Goal: Task Accomplishment & Management: Manage account settings

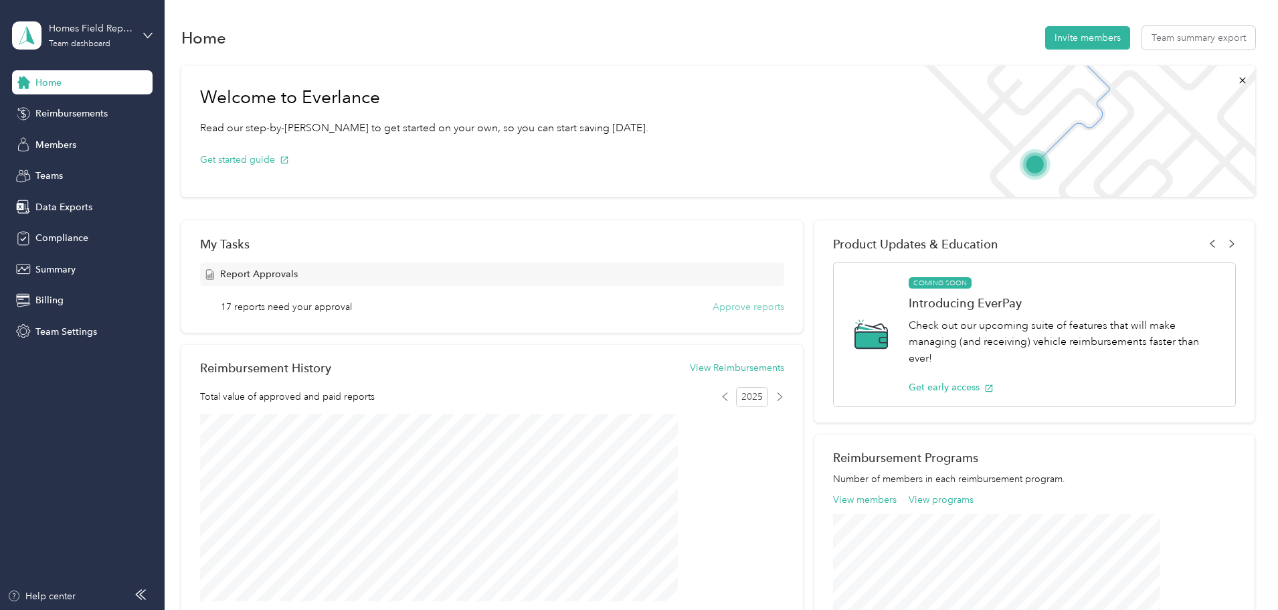
click at [713, 307] on button "Approve reports" at bounding box center [749, 307] width 72 height 14
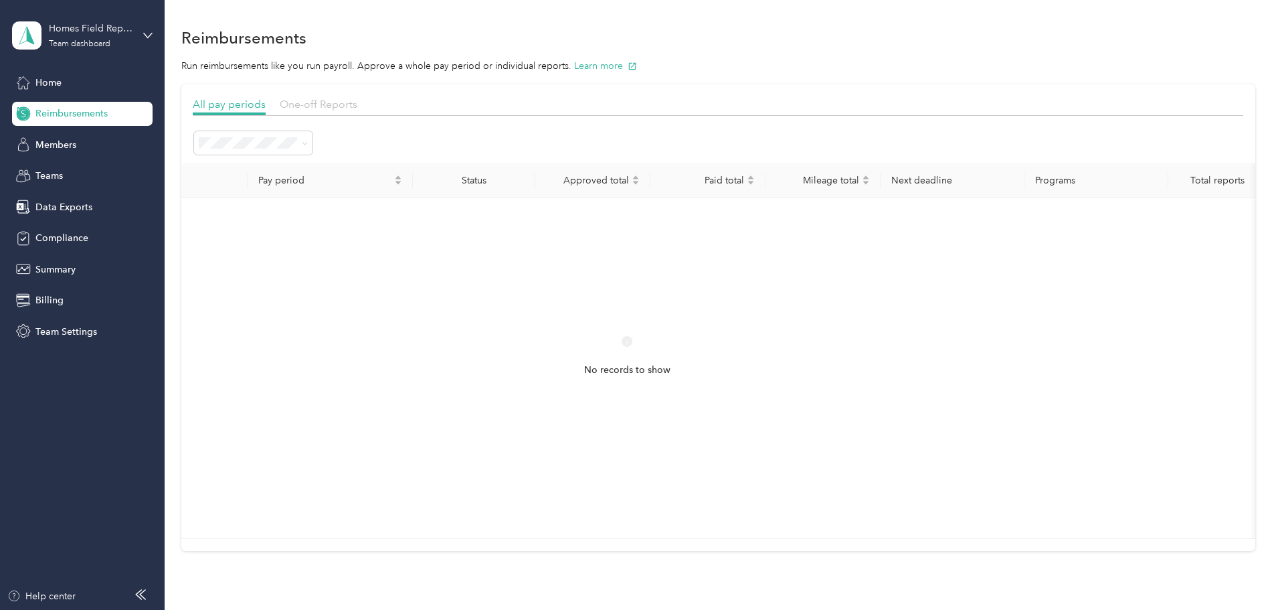
click at [357, 104] on span "One-off Reports" at bounding box center [319, 104] width 78 height 13
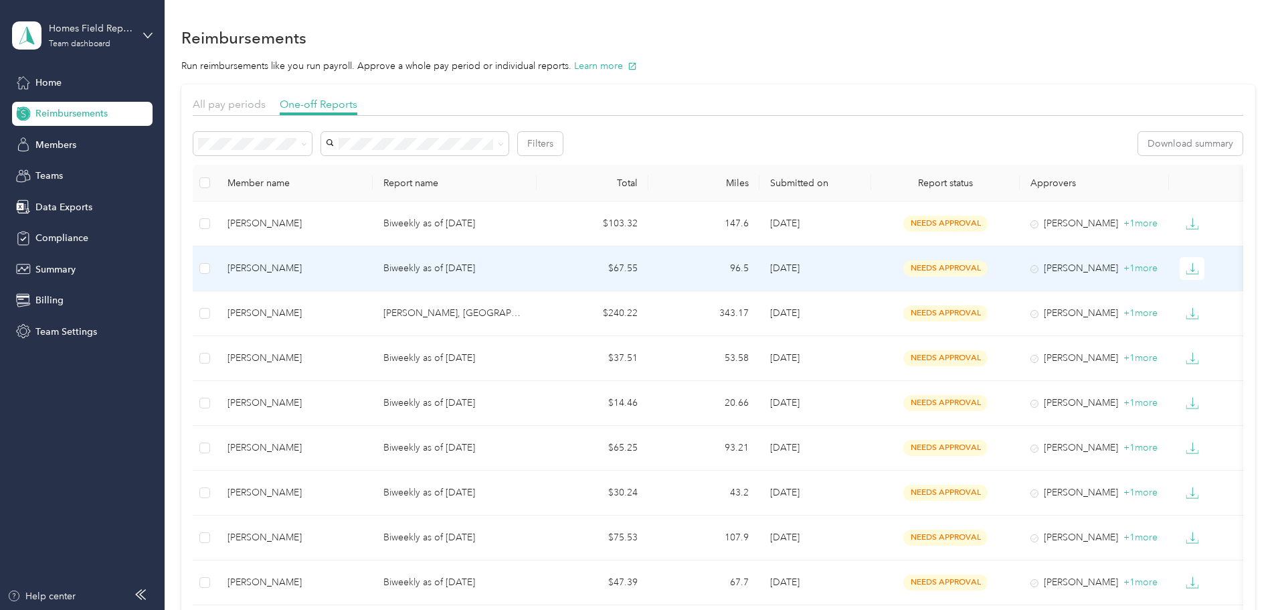
click at [337, 265] on div "[PERSON_NAME]" at bounding box center [295, 268] width 134 height 15
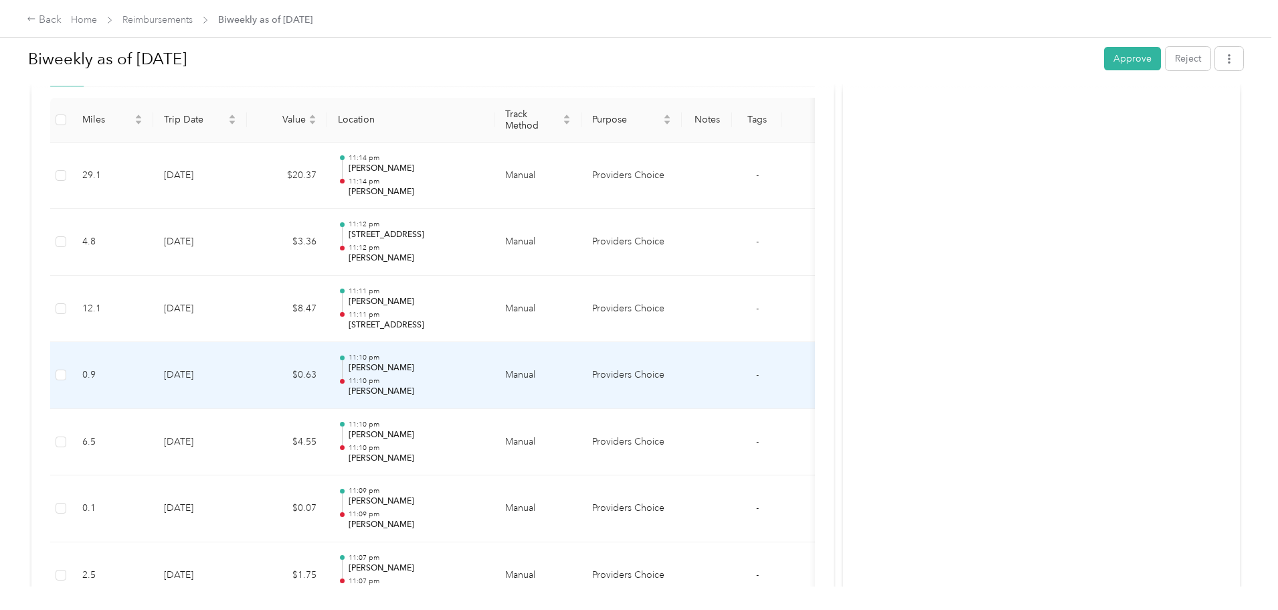
scroll to position [339, 0]
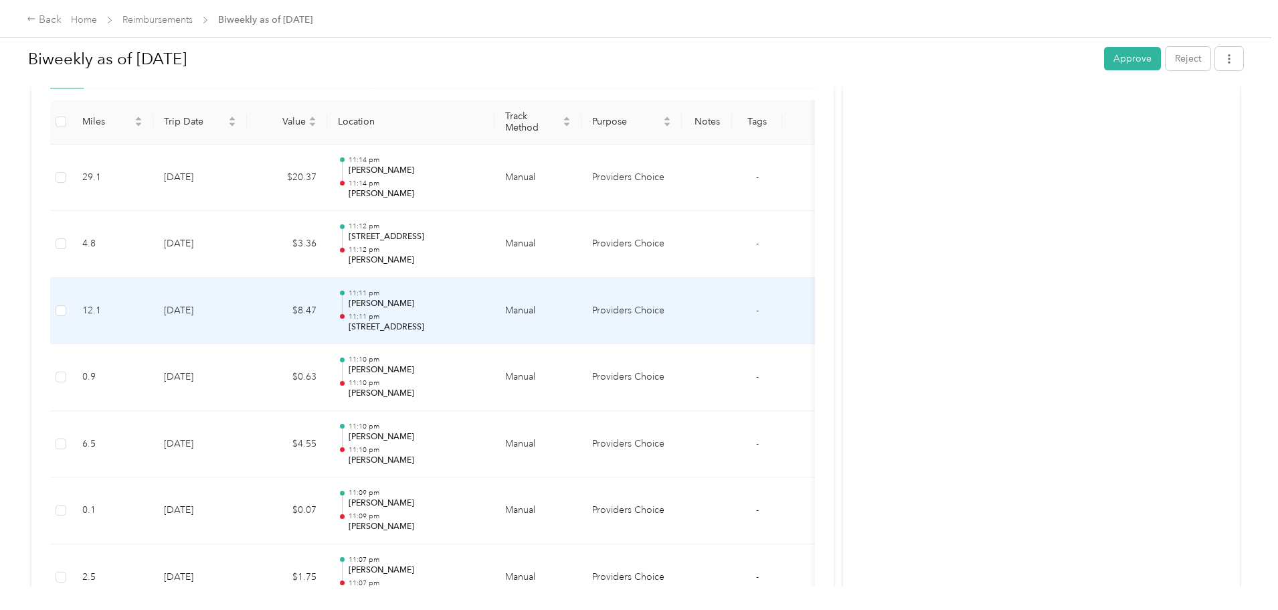
click at [484, 324] on p "[STREET_ADDRESS]" at bounding box center [416, 327] width 135 height 12
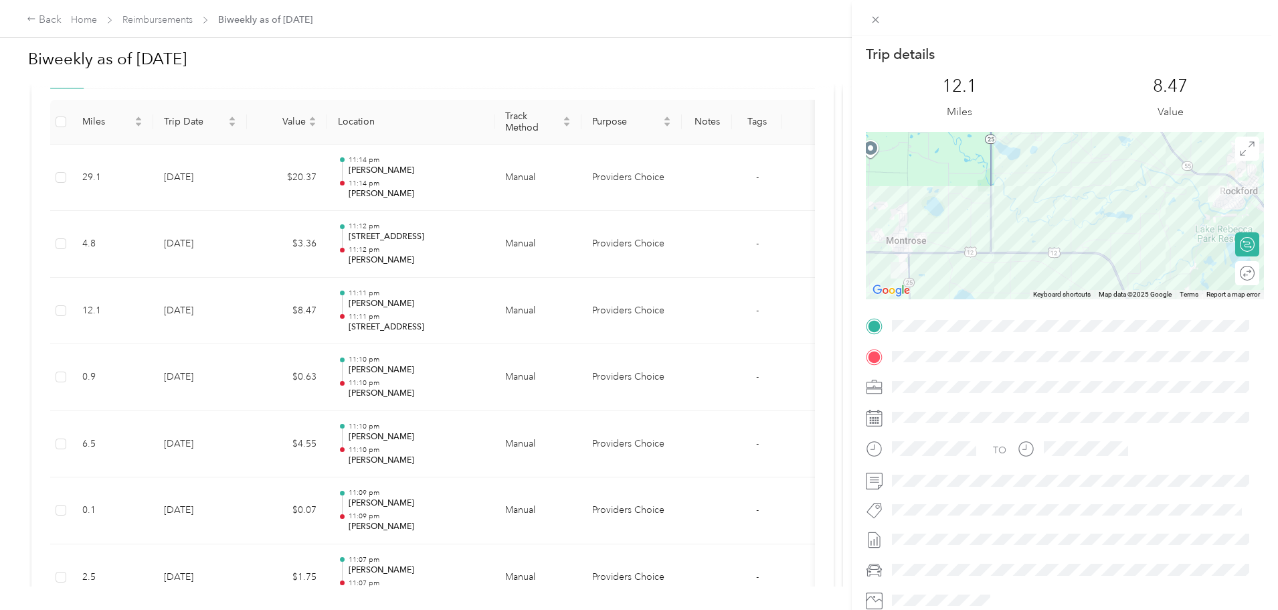
click at [553, 323] on div "Trip details This trip cannot be edited because it is either under review, appr…" at bounding box center [639, 305] width 1278 height 610
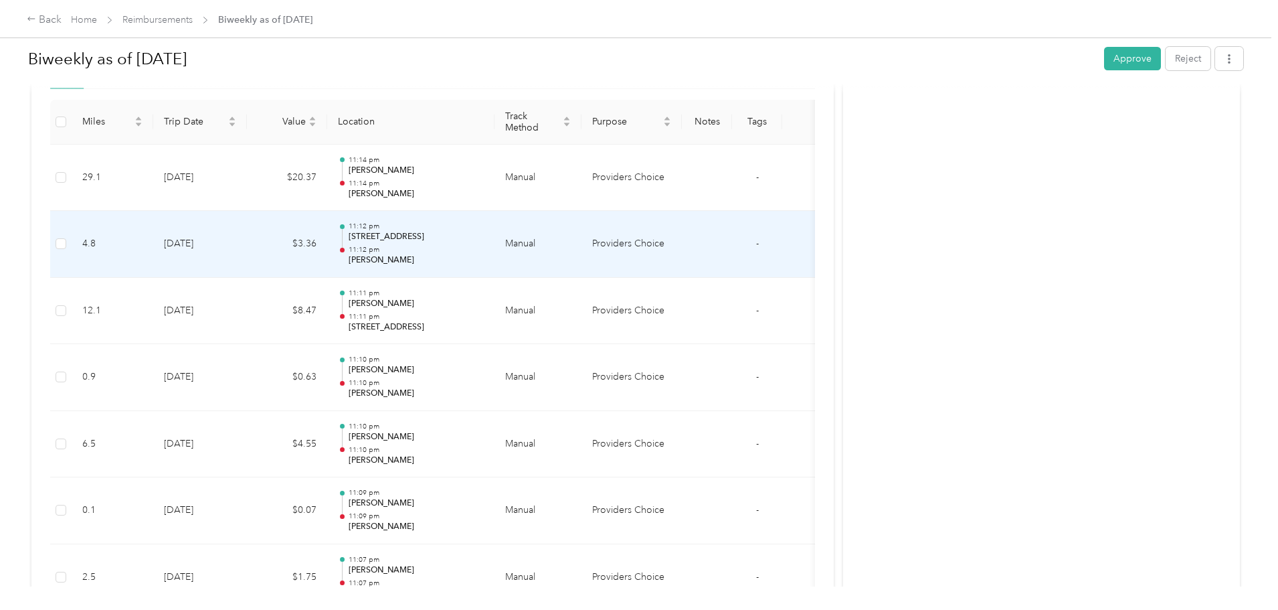
click at [484, 241] on p "[STREET_ADDRESS]" at bounding box center [416, 237] width 135 height 12
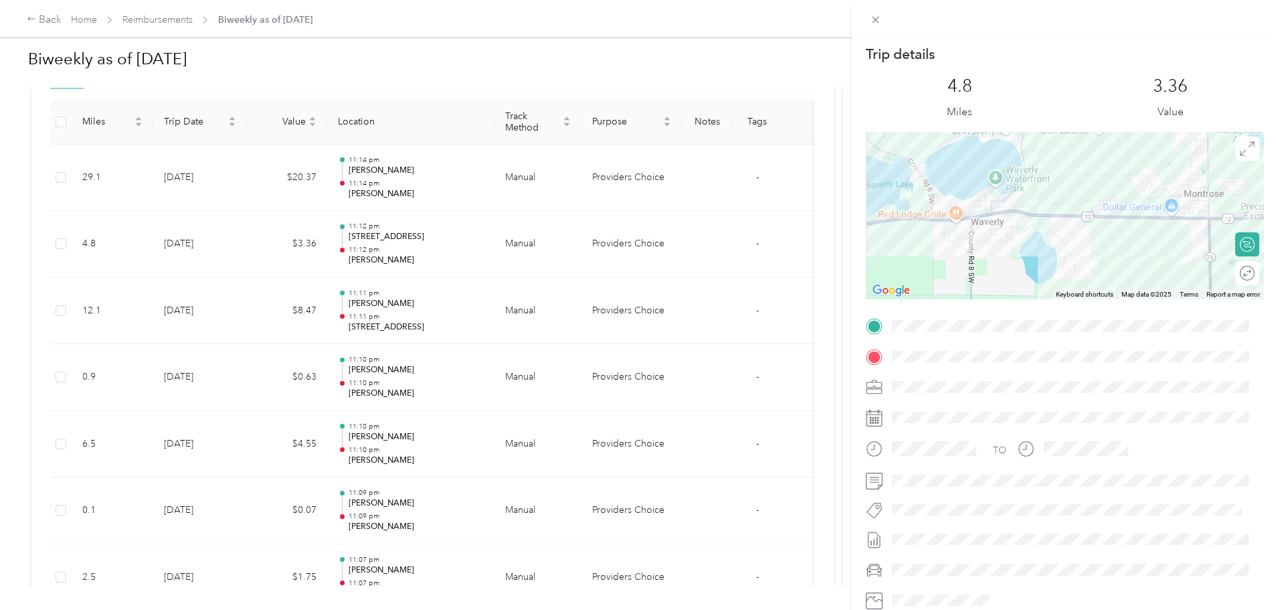
click at [538, 241] on div "Trip details This trip cannot be edited because it is either under review, appr…" at bounding box center [639, 305] width 1278 height 610
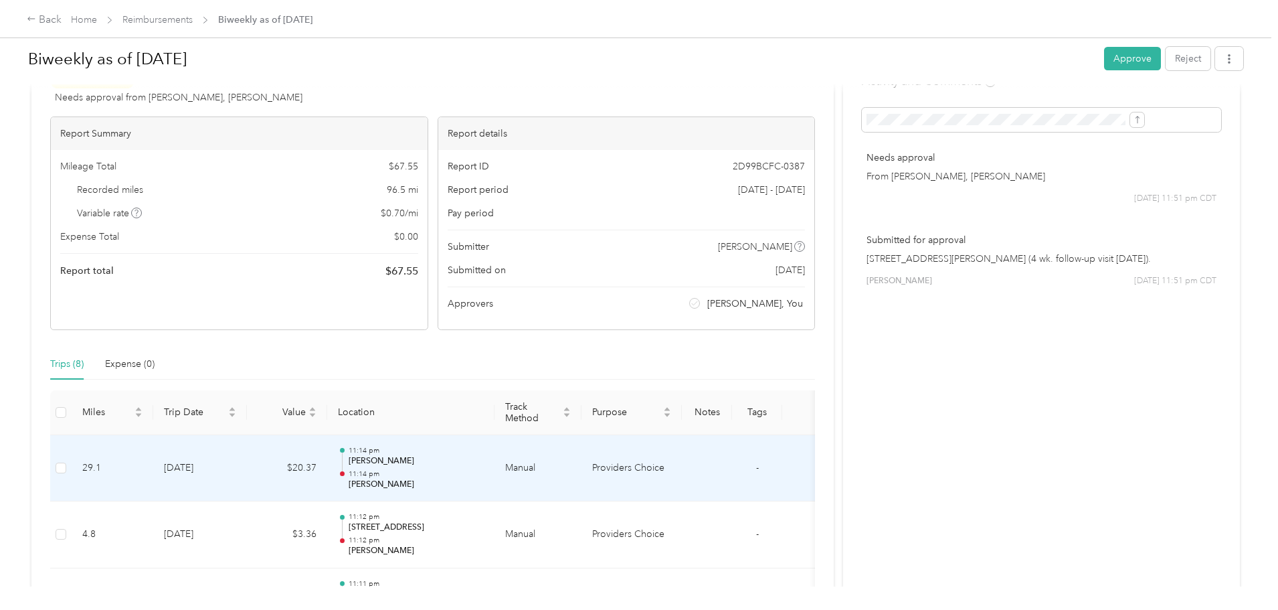
scroll to position [0, 0]
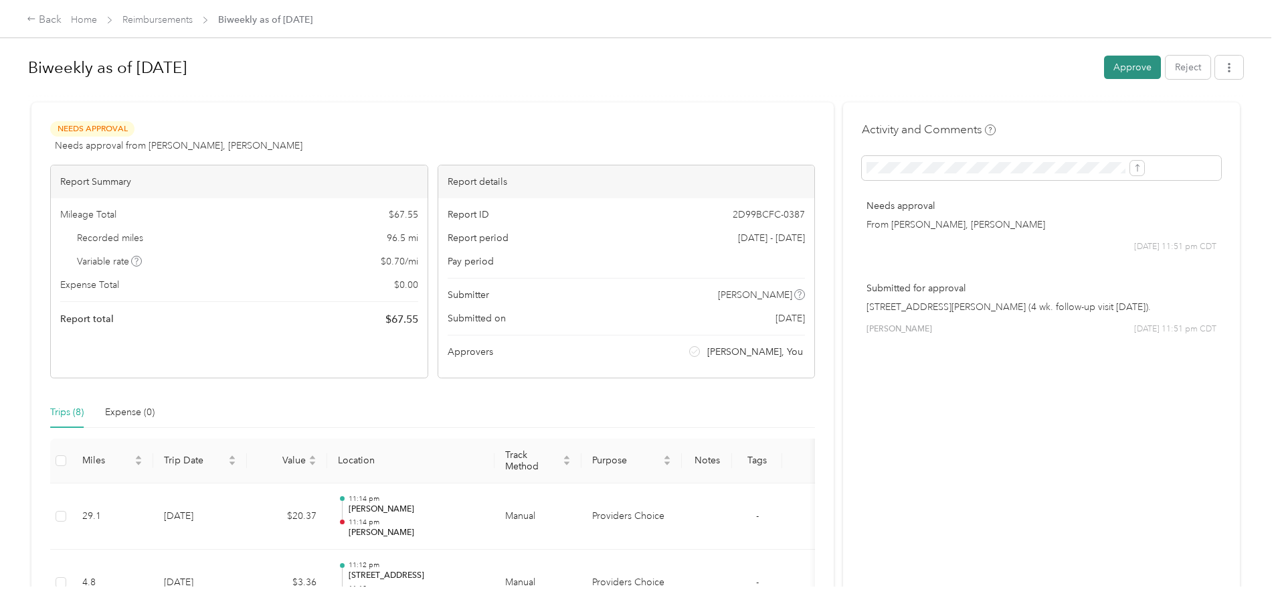
click at [1104, 76] on button "Approve" at bounding box center [1132, 67] width 57 height 23
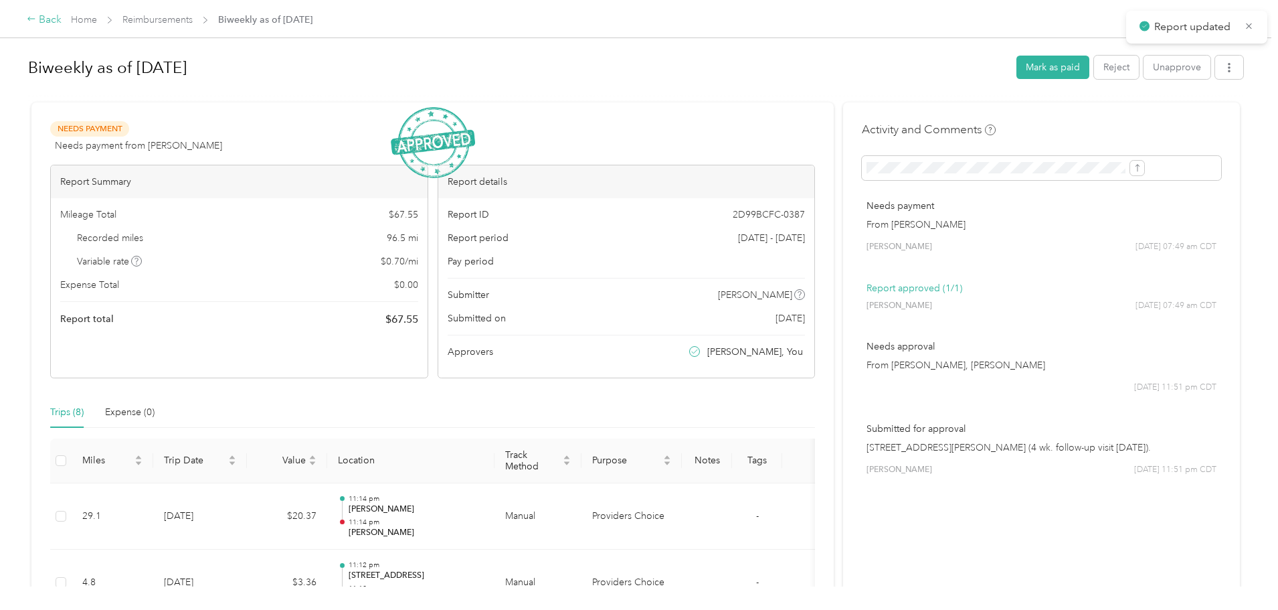
click at [62, 19] on div "Back" at bounding box center [44, 20] width 35 height 16
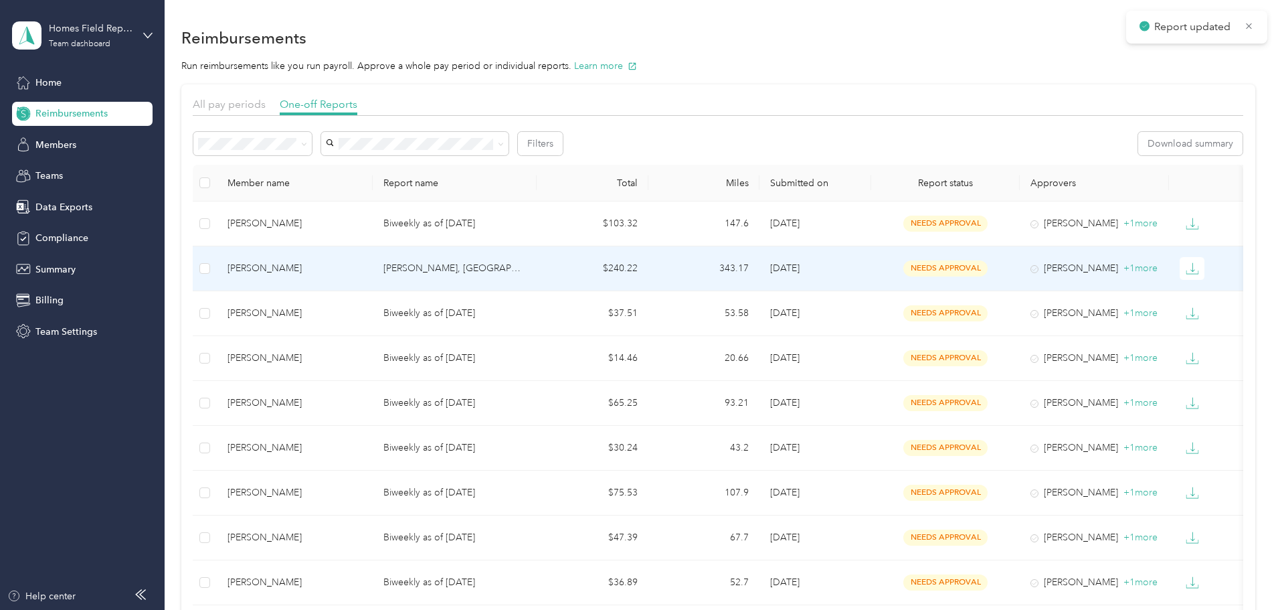
click at [327, 266] on div "[PERSON_NAME]" at bounding box center [295, 268] width 134 height 15
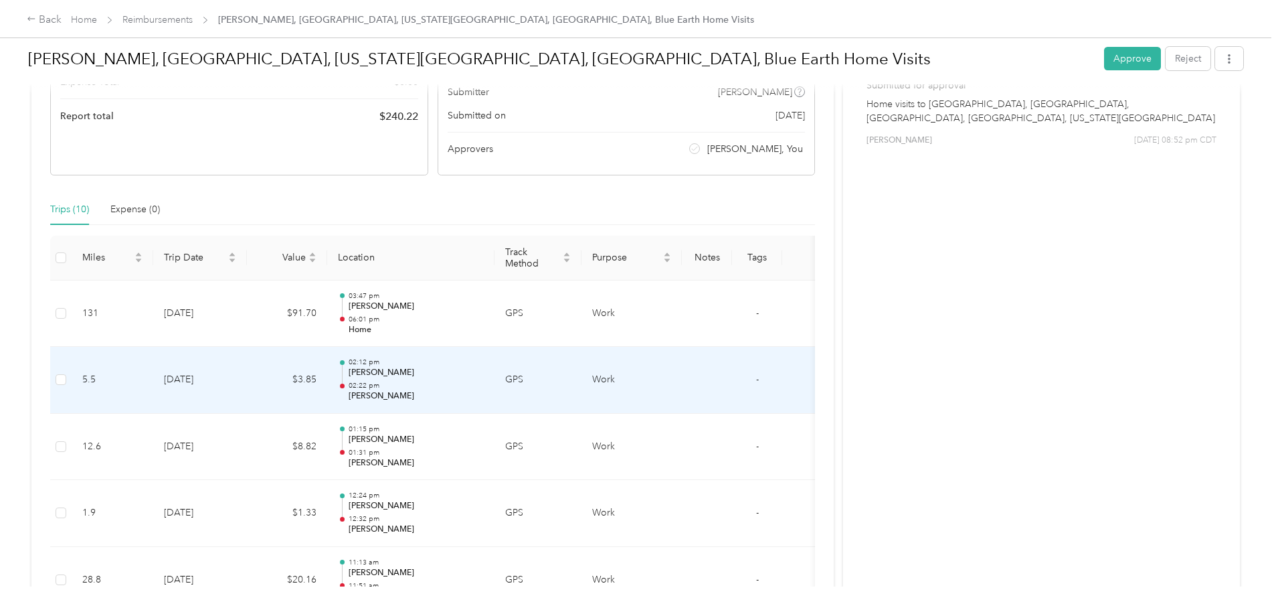
scroll to position [201, 0]
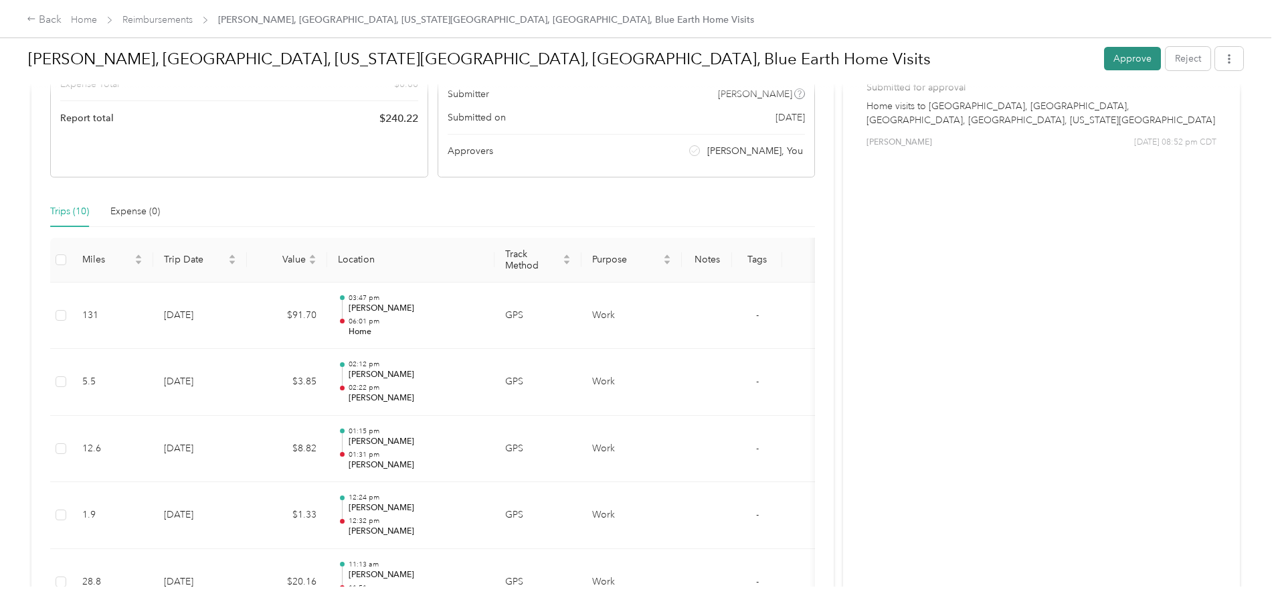
click at [1104, 61] on button "Approve" at bounding box center [1132, 58] width 57 height 23
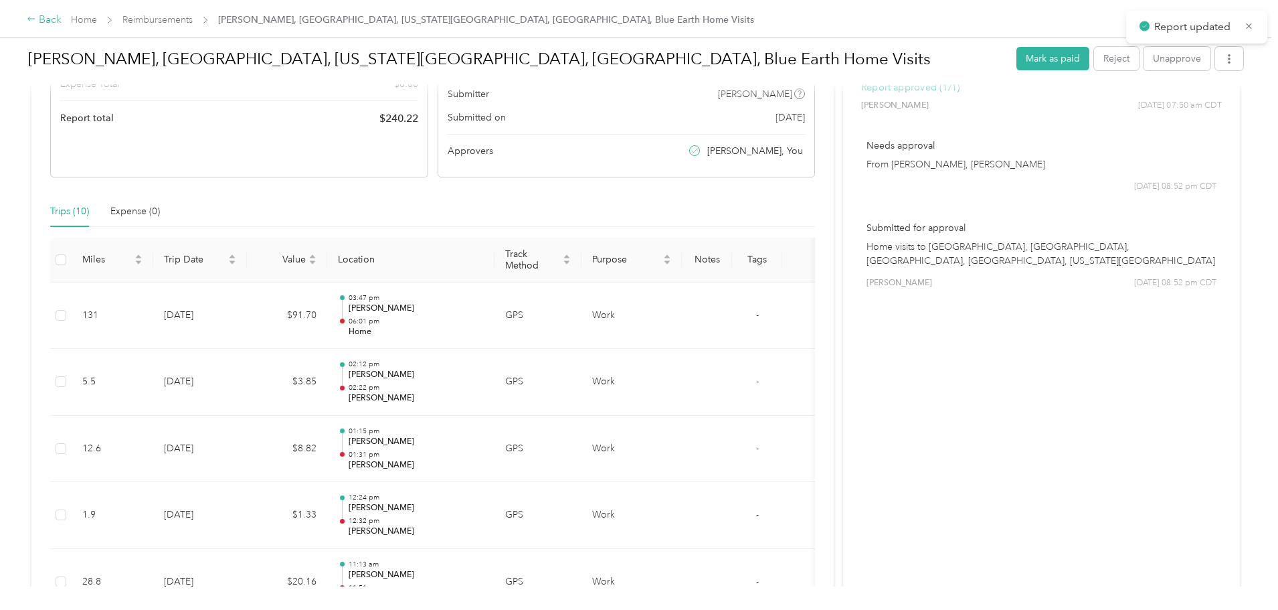
click at [62, 20] on div "Back" at bounding box center [44, 20] width 35 height 16
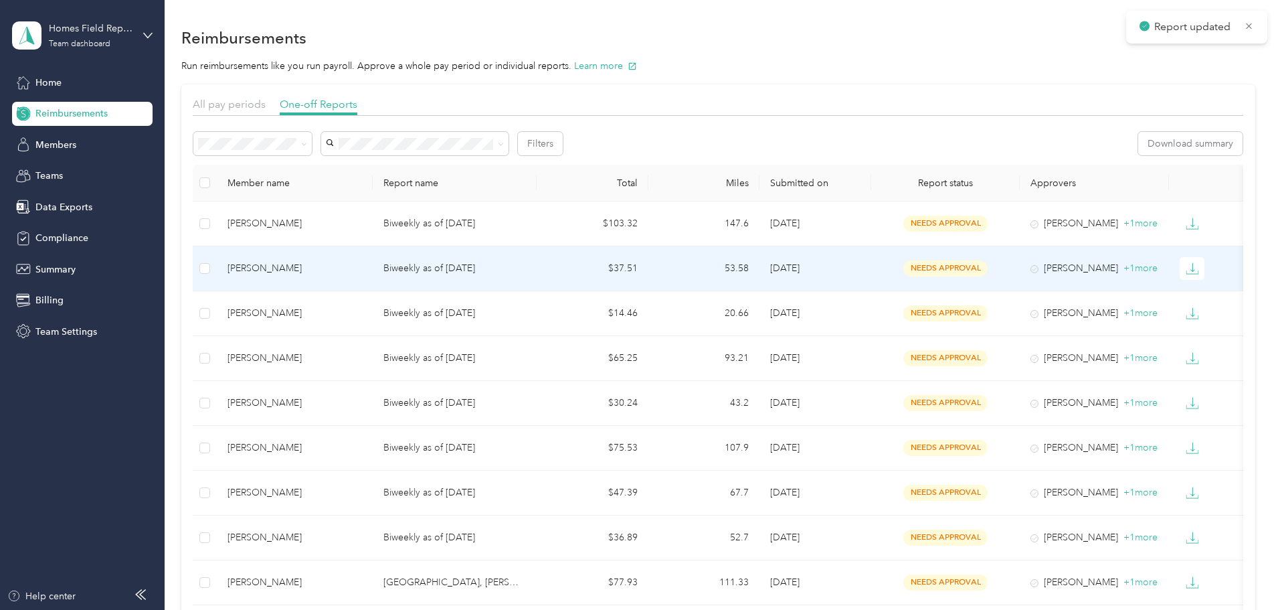
click at [334, 262] on div "[PERSON_NAME]" at bounding box center [295, 268] width 134 height 15
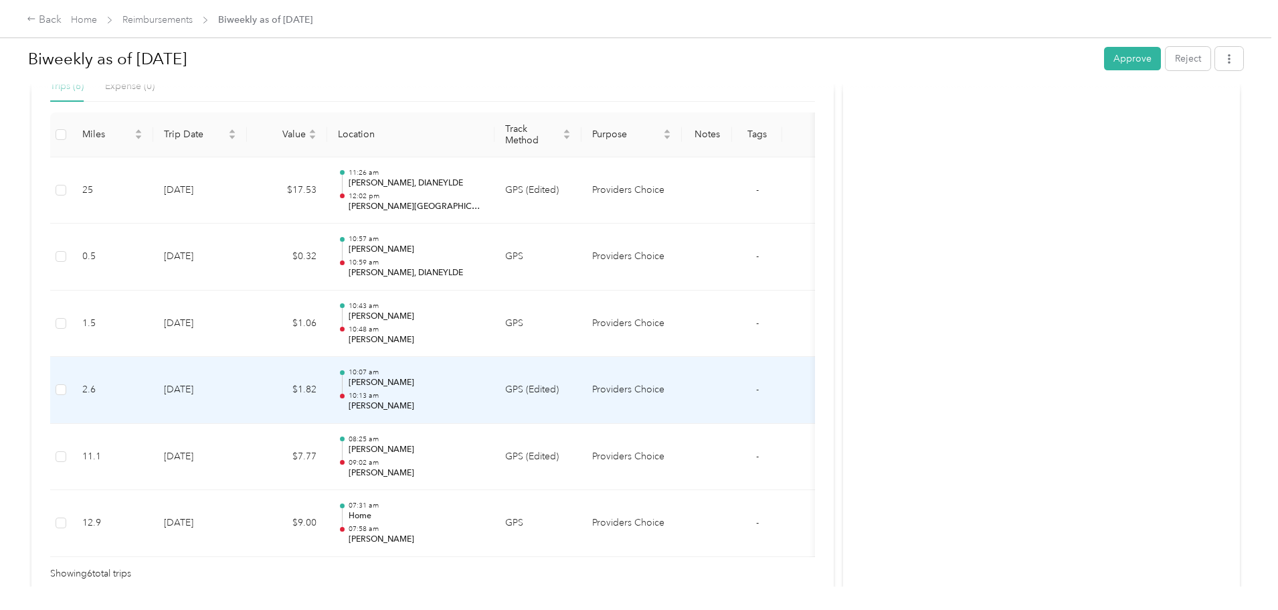
scroll to position [335, 0]
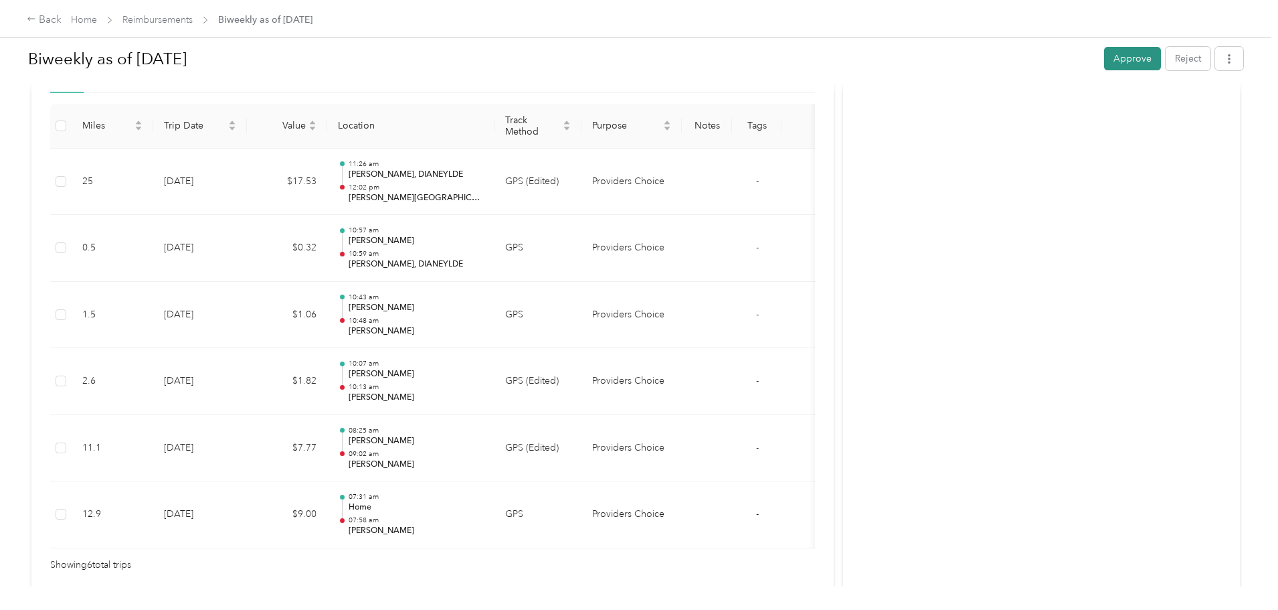
click at [1104, 58] on button "Approve" at bounding box center [1132, 58] width 57 height 23
click at [62, 19] on div "Back" at bounding box center [44, 20] width 35 height 16
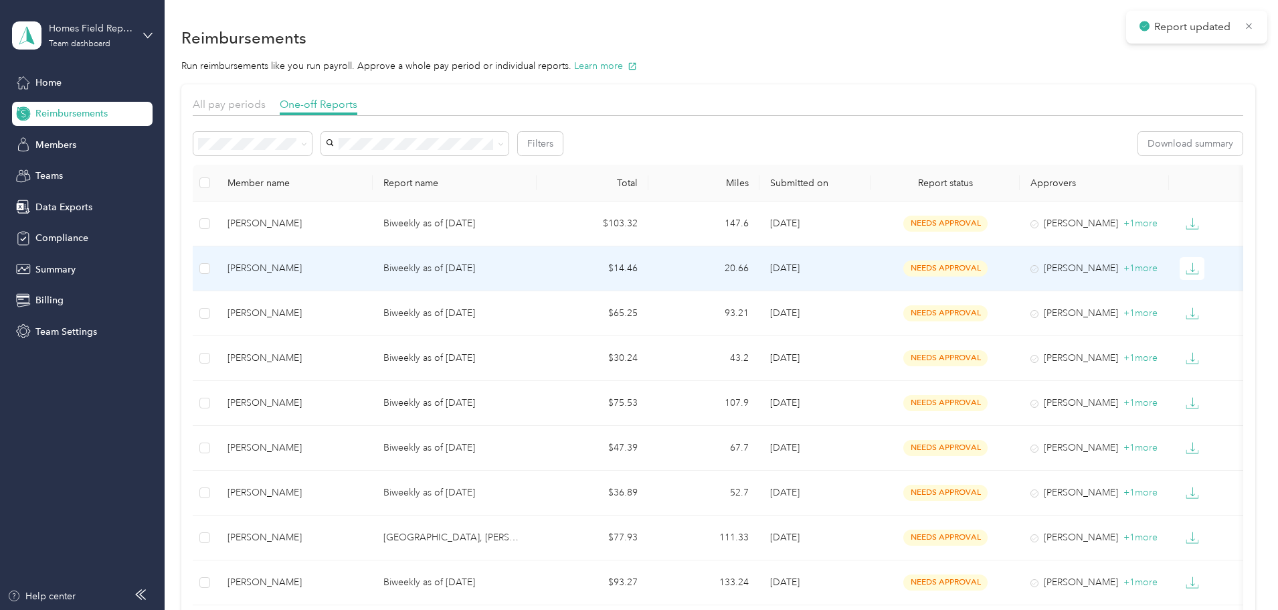
click at [333, 266] on div "[PERSON_NAME]" at bounding box center [295, 268] width 134 height 15
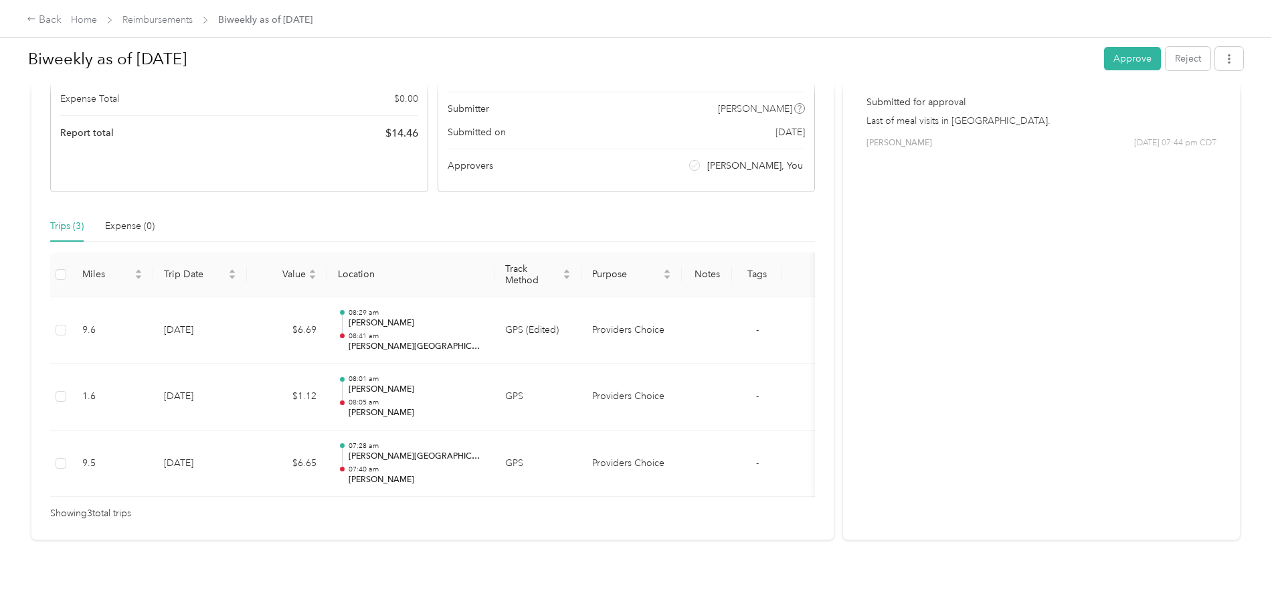
scroll to position [206, 0]
click at [1104, 56] on button "Approve" at bounding box center [1132, 58] width 57 height 23
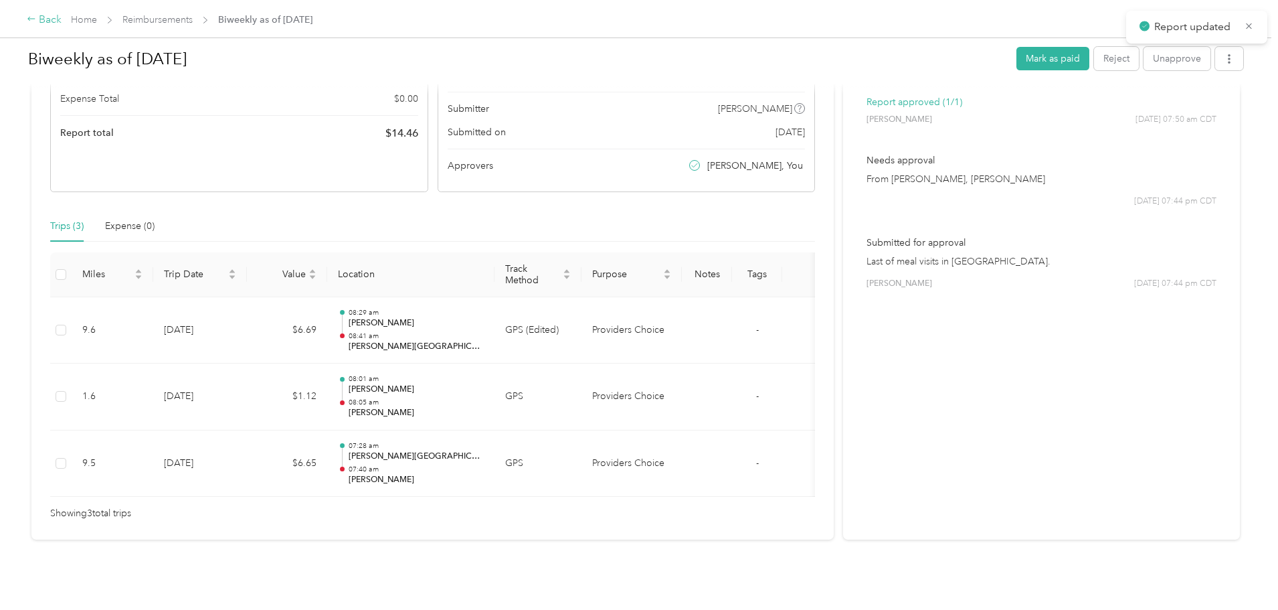
click at [62, 18] on div "Back" at bounding box center [44, 20] width 35 height 16
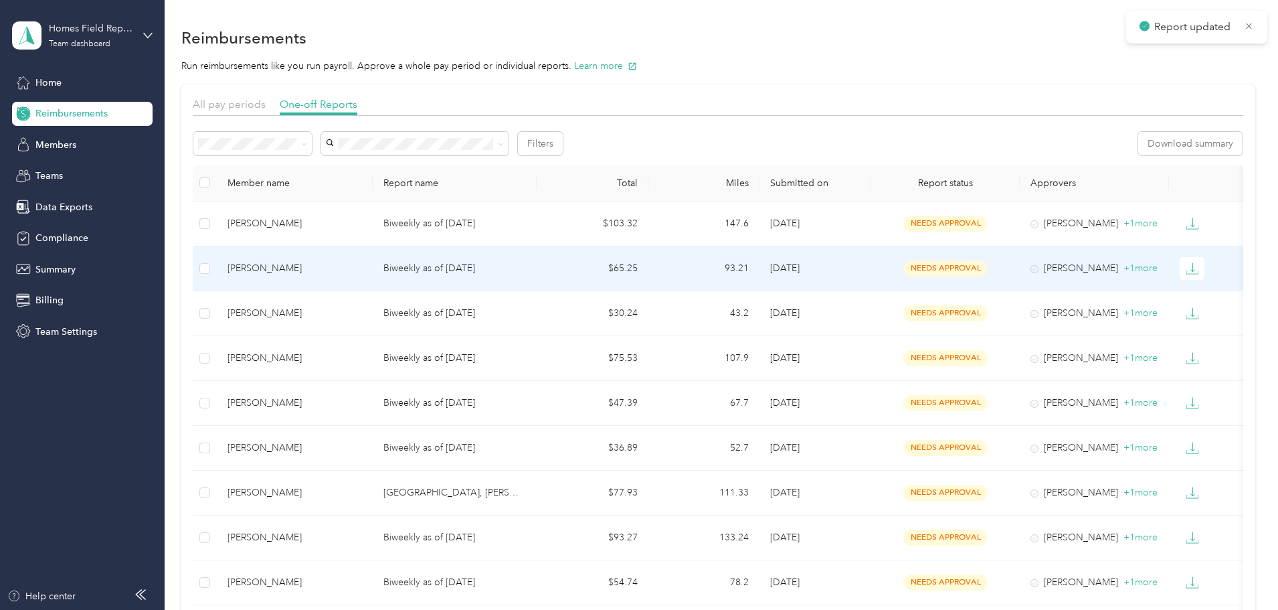
click at [331, 267] on div "[PERSON_NAME]" at bounding box center [295, 268] width 134 height 15
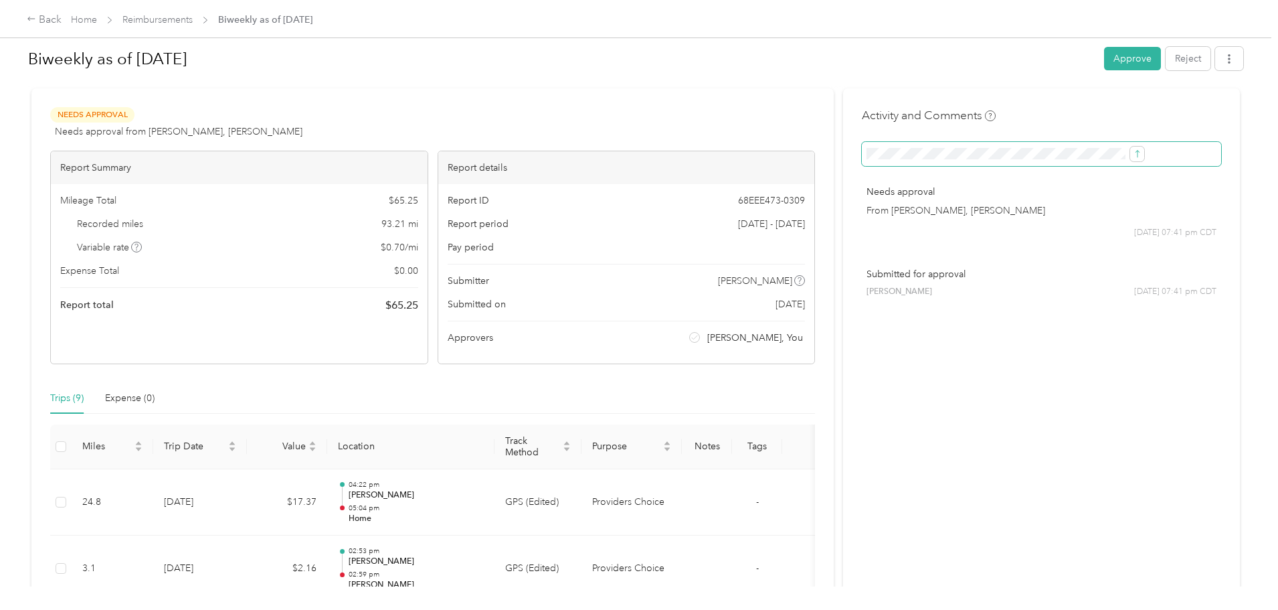
scroll to position [3, 0]
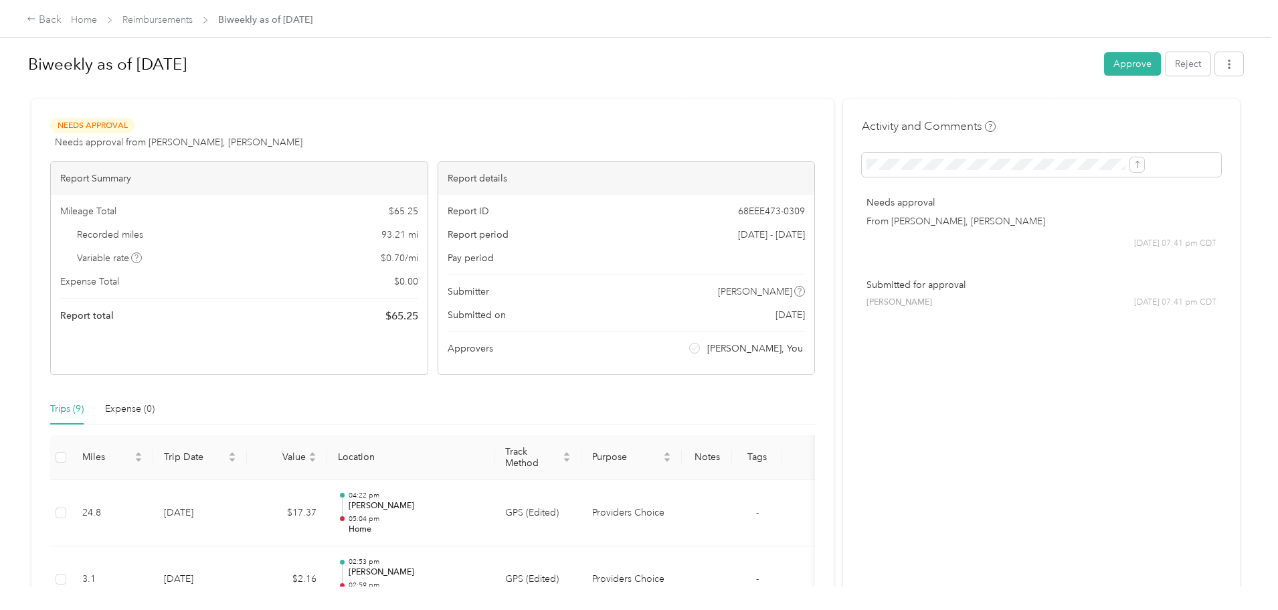
click at [1104, 64] on button "Approve" at bounding box center [1132, 63] width 57 height 23
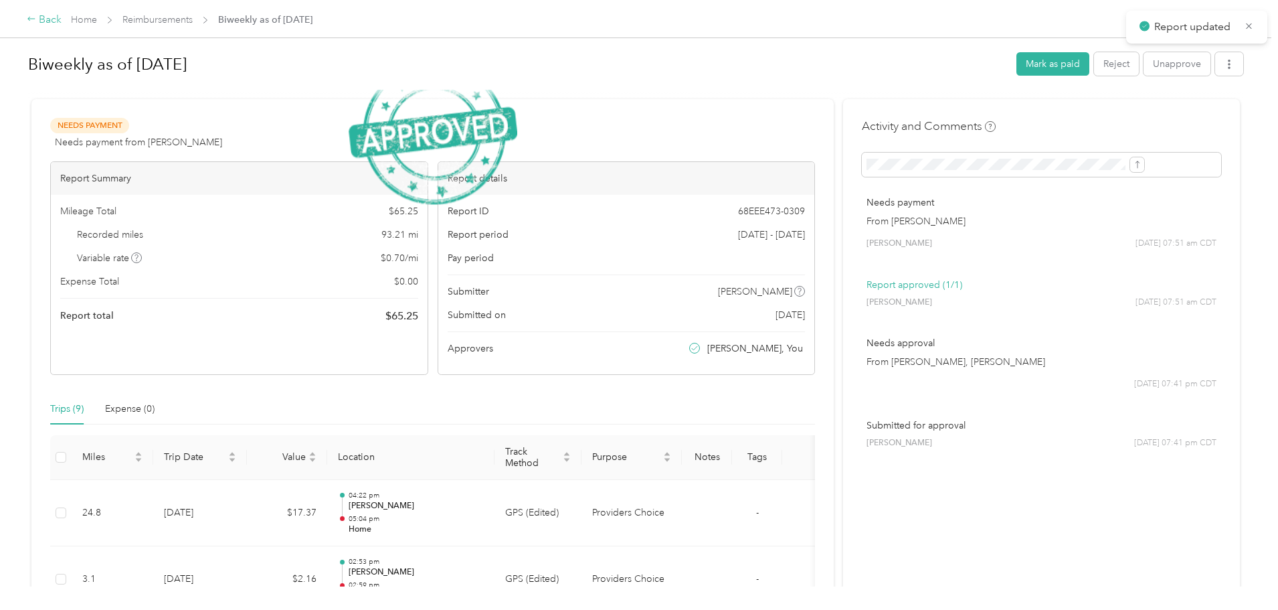
click at [62, 21] on div "Back" at bounding box center [44, 20] width 35 height 16
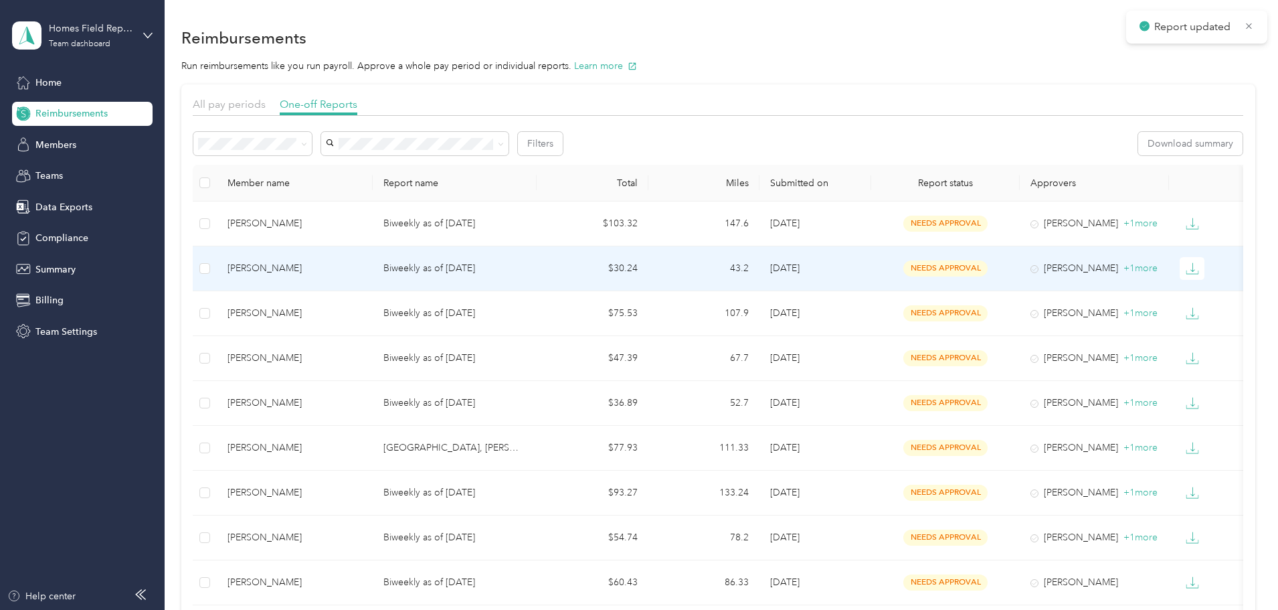
click at [337, 272] on div "[PERSON_NAME]" at bounding box center [295, 268] width 134 height 15
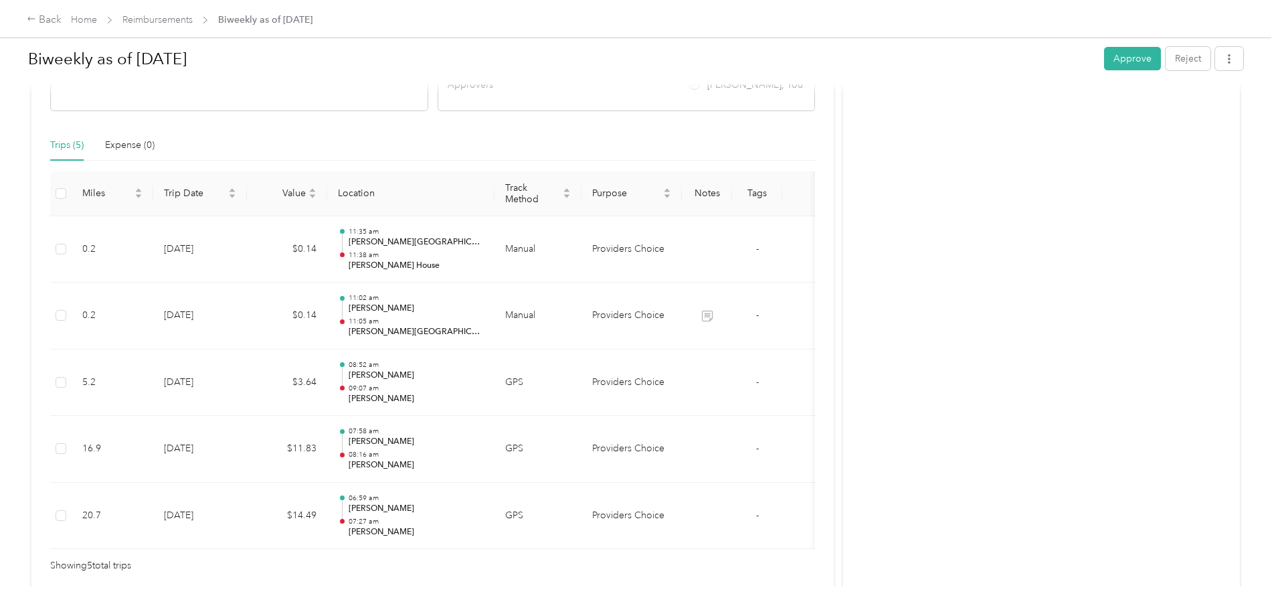
scroll to position [268, 0]
click at [1104, 54] on button "Approve" at bounding box center [1132, 58] width 57 height 23
click at [62, 20] on div "Back" at bounding box center [44, 20] width 35 height 16
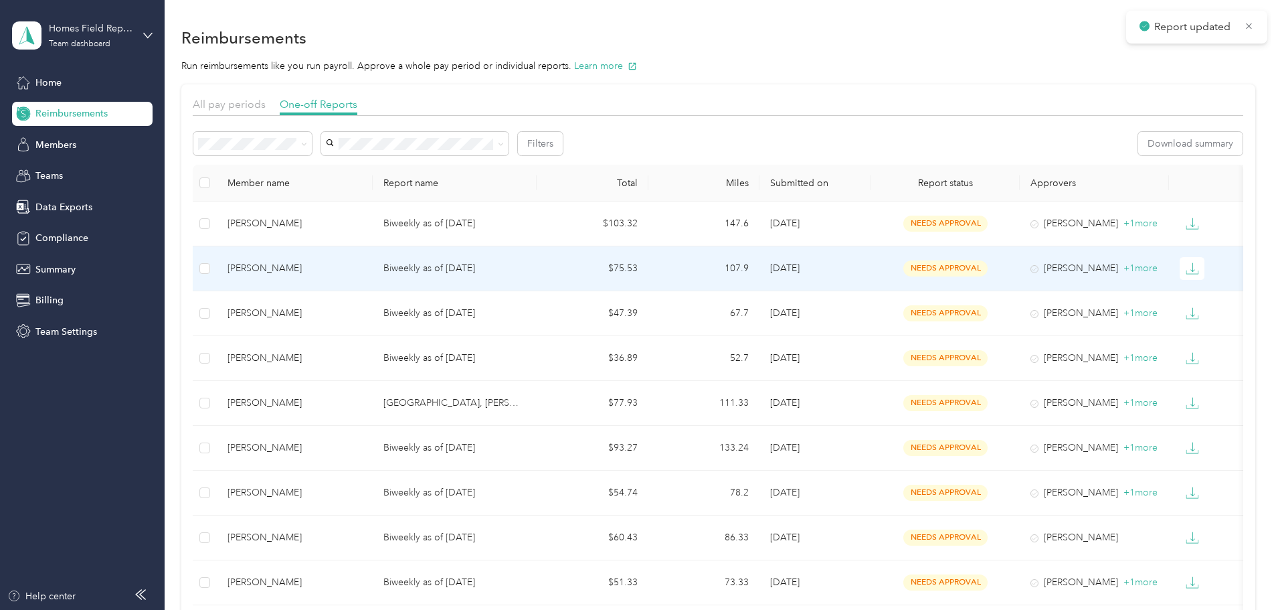
click at [336, 271] on div "[PERSON_NAME]" at bounding box center [295, 268] width 134 height 15
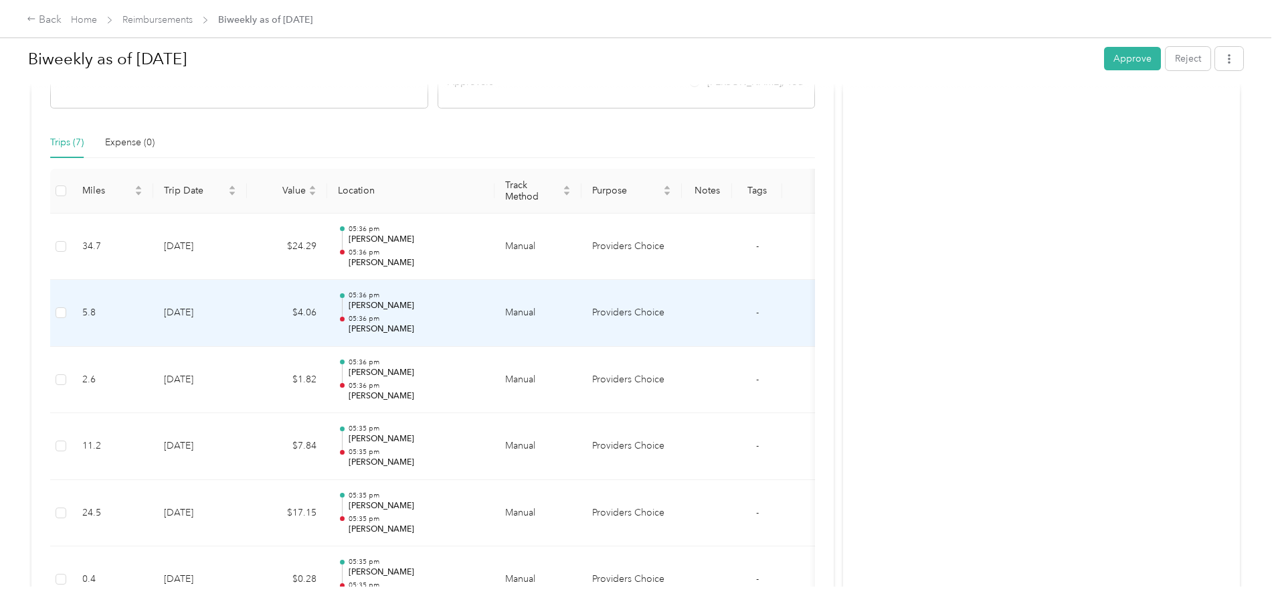
scroll to position [268, 0]
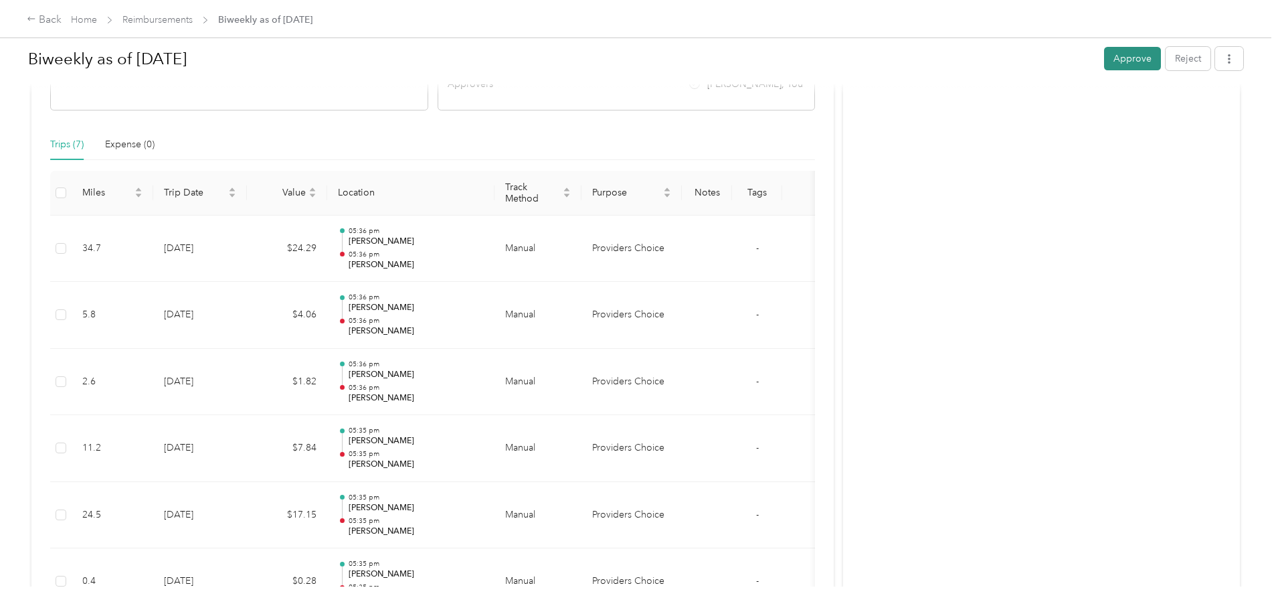
click at [1104, 54] on button "Approve" at bounding box center [1132, 58] width 57 height 23
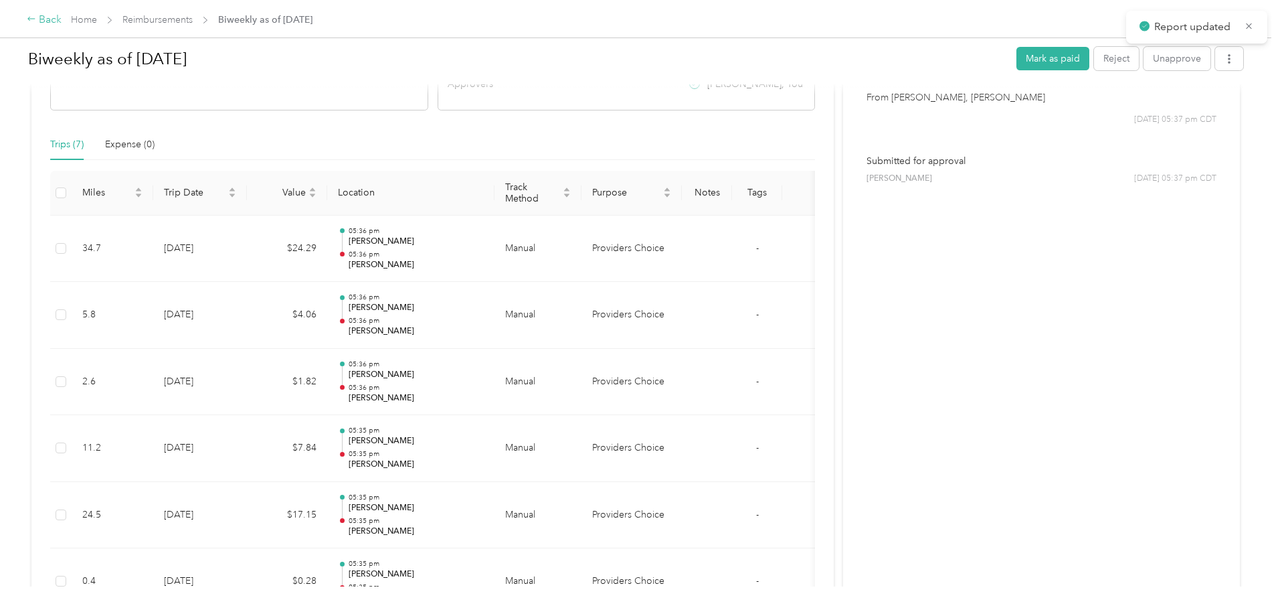
click at [62, 17] on div "Back" at bounding box center [44, 20] width 35 height 16
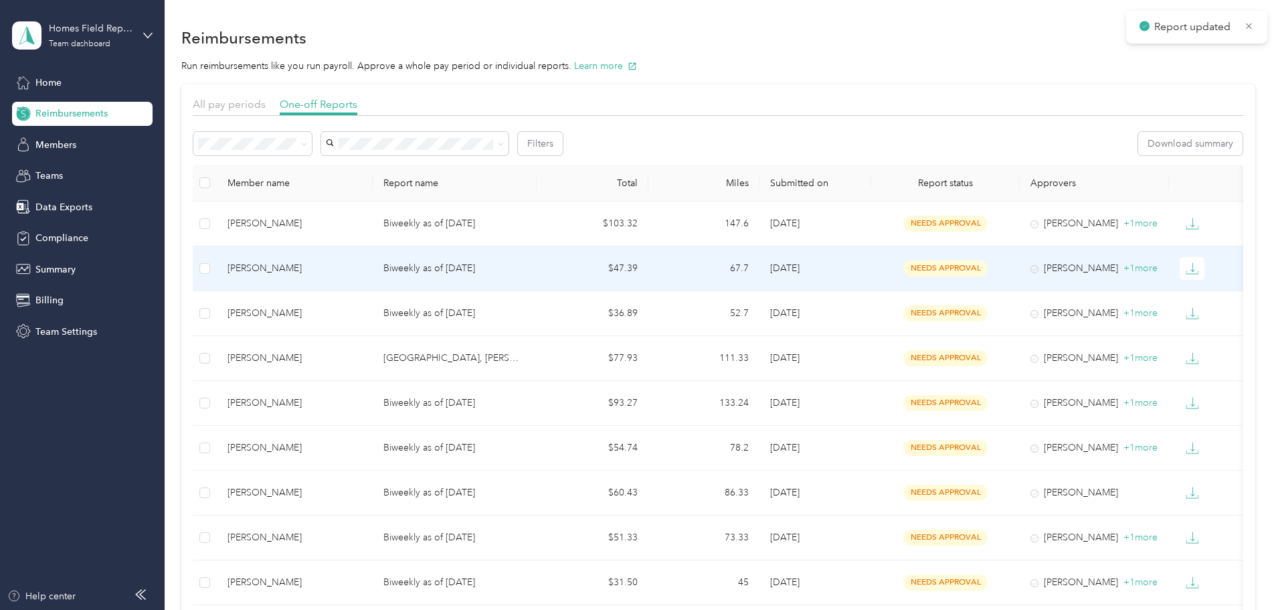
click at [315, 268] on div "[PERSON_NAME]" at bounding box center [295, 268] width 134 height 15
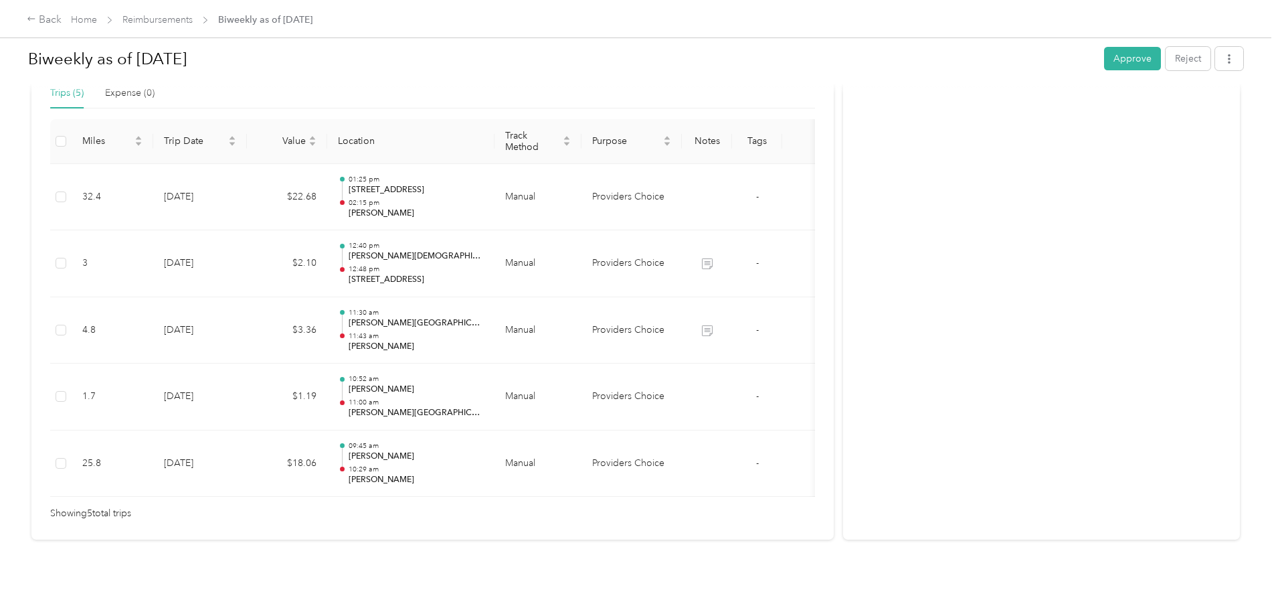
scroll to position [335, 0]
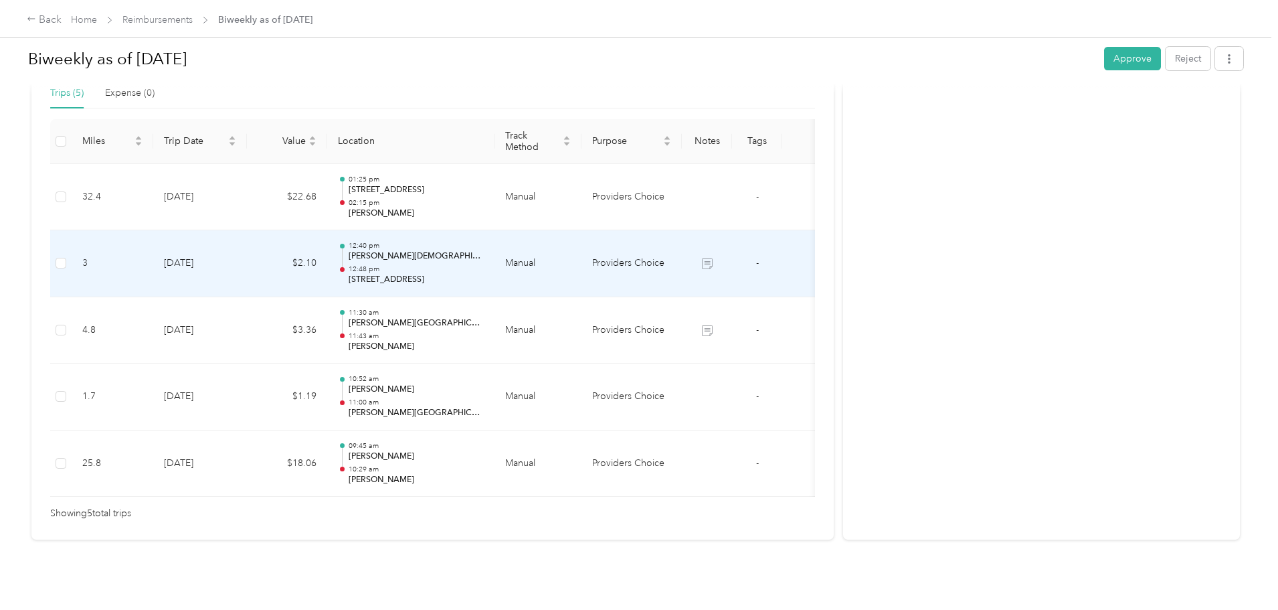
click at [484, 264] on p "12:48 pm" at bounding box center [416, 268] width 135 height 9
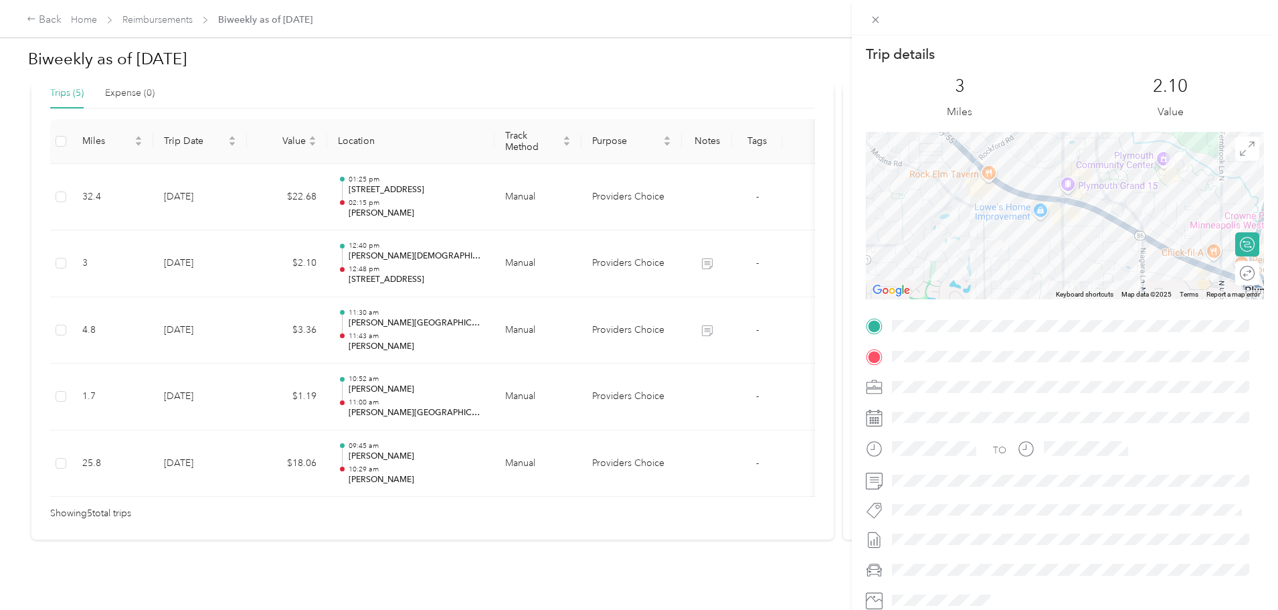
click at [561, 252] on div "Trip details This trip cannot be edited because it is either under review, appr…" at bounding box center [639, 305] width 1278 height 610
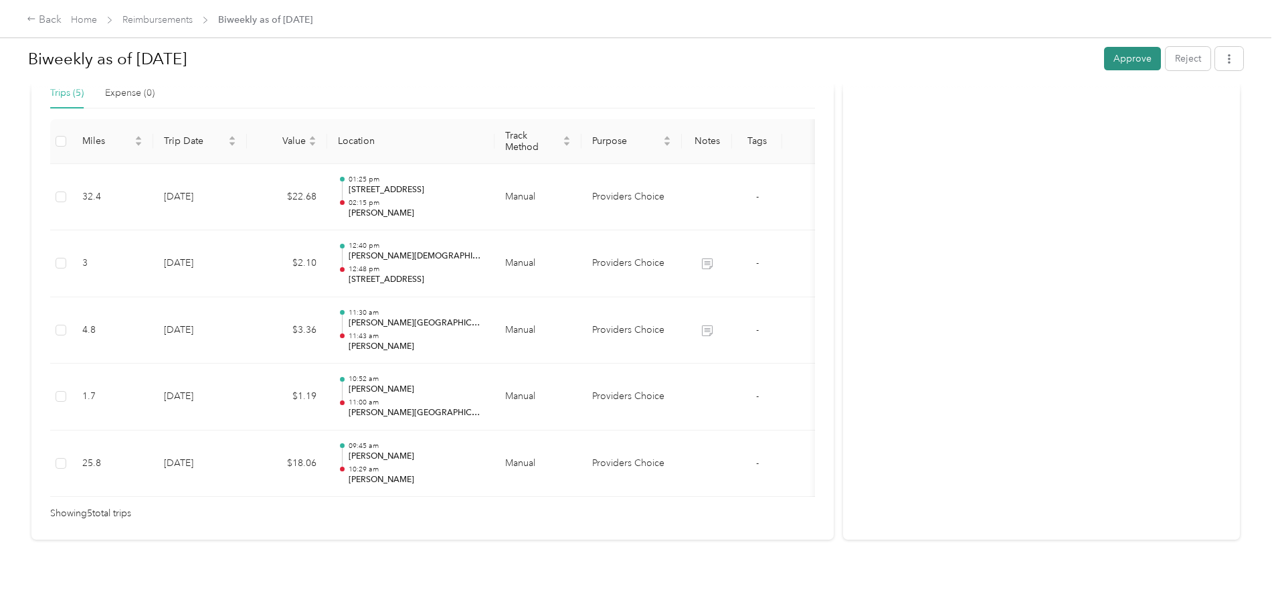
click at [1104, 50] on button "Approve" at bounding box center [1132, 58] width 57 height 23
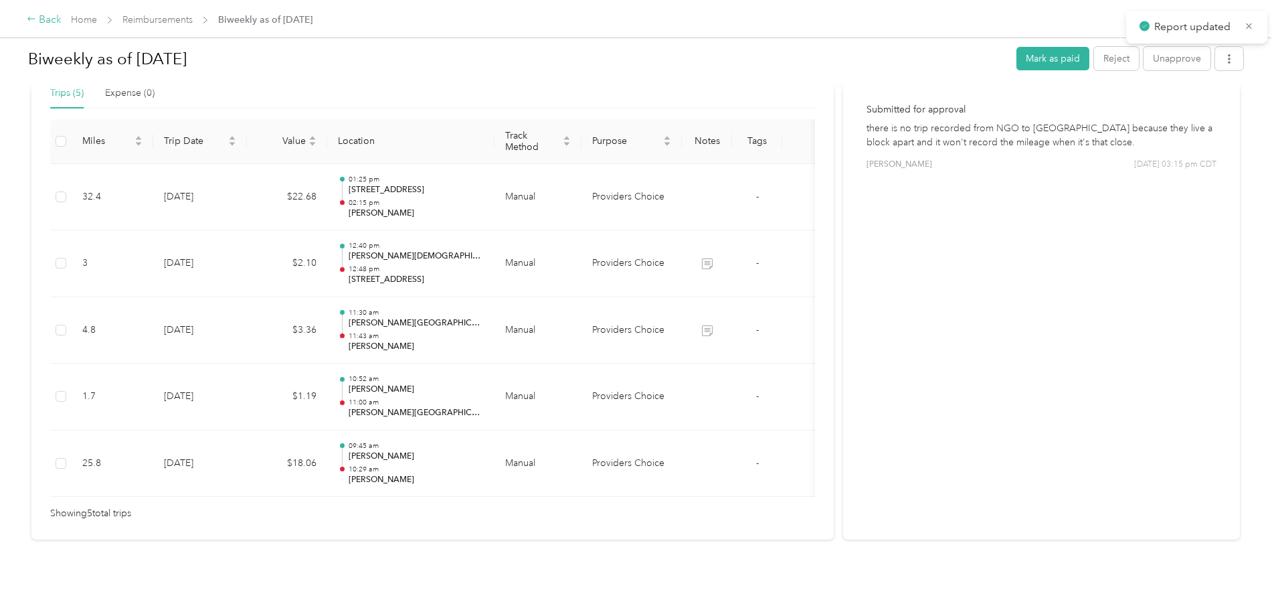
click at [62, 21] on div "Back" at bounding box center [44, 20] width 35 height 16
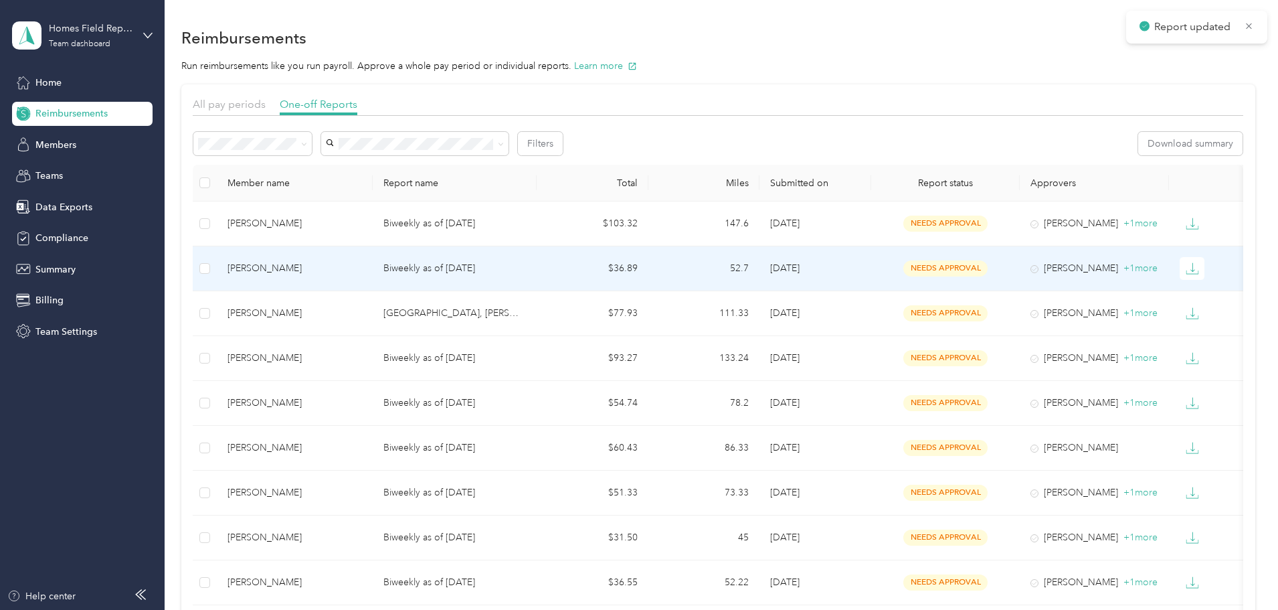
click at [332, 267] on div "[PERSON_NAME]" at bounding box center [295, 268] width 134 height 15
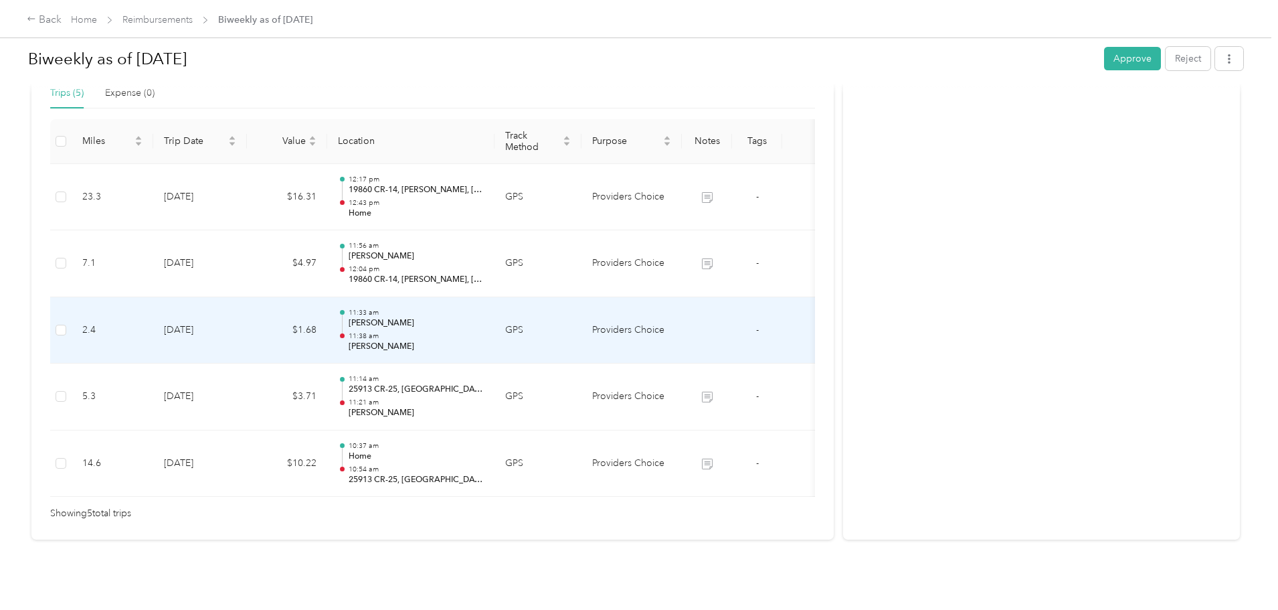
scroll to position [339, 0]
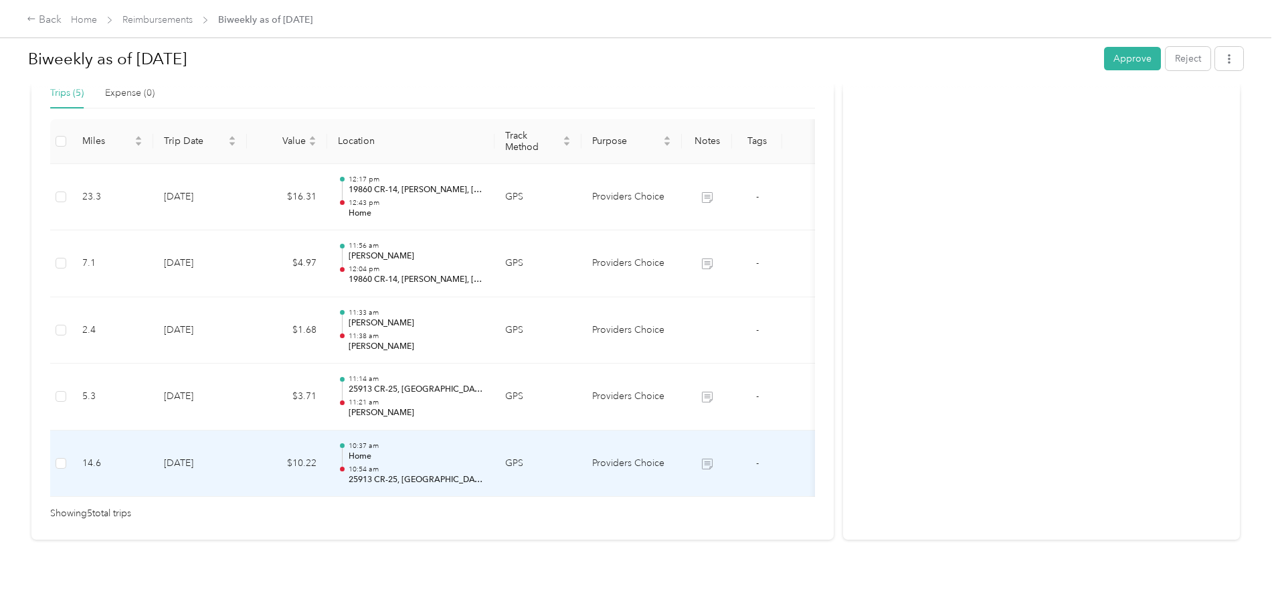
click at [484, 450] on p "Home" at bounding box center [416, 456] width 135 height 12
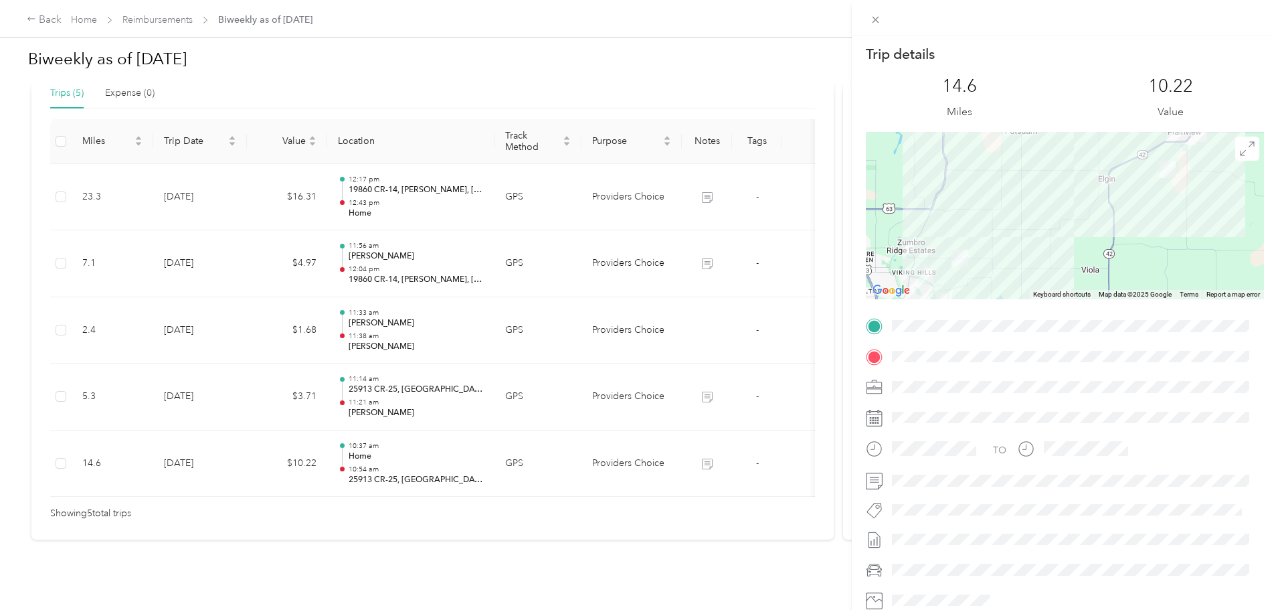
click at [552, 253] on div "Trip details This trip cannot be edited because it is either under review, appr…" at bounding box center [639, 305] width 1278 height 610
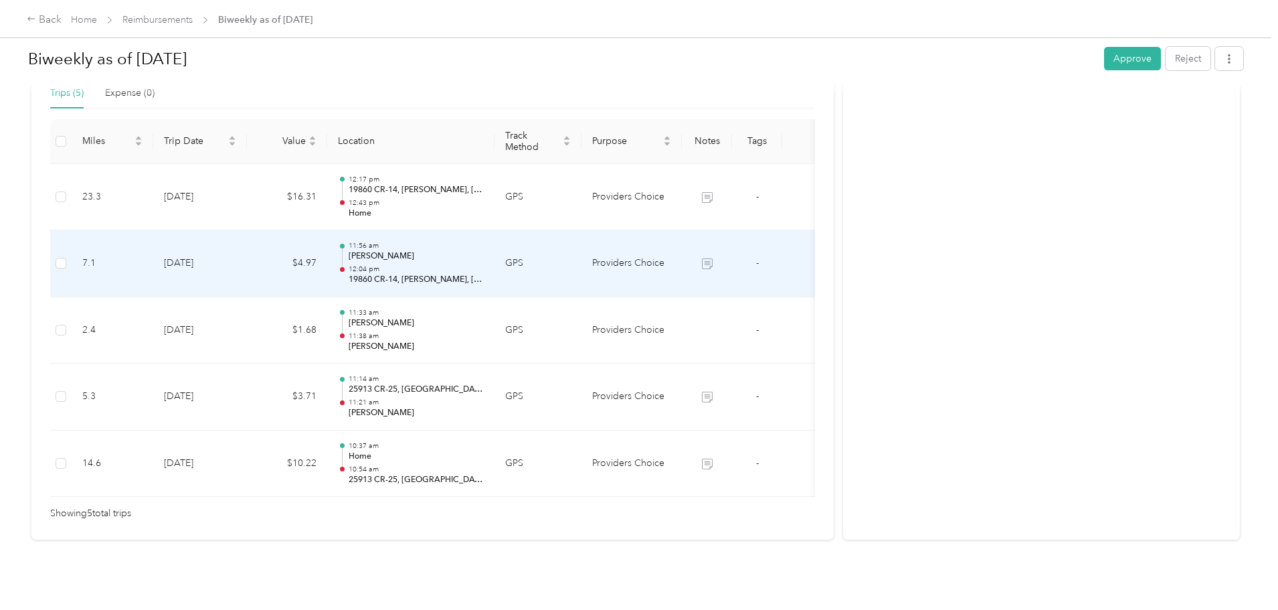
click at [484, 264] on p "12:04 pm" at bounding box center [416, 268] width 135 height 9
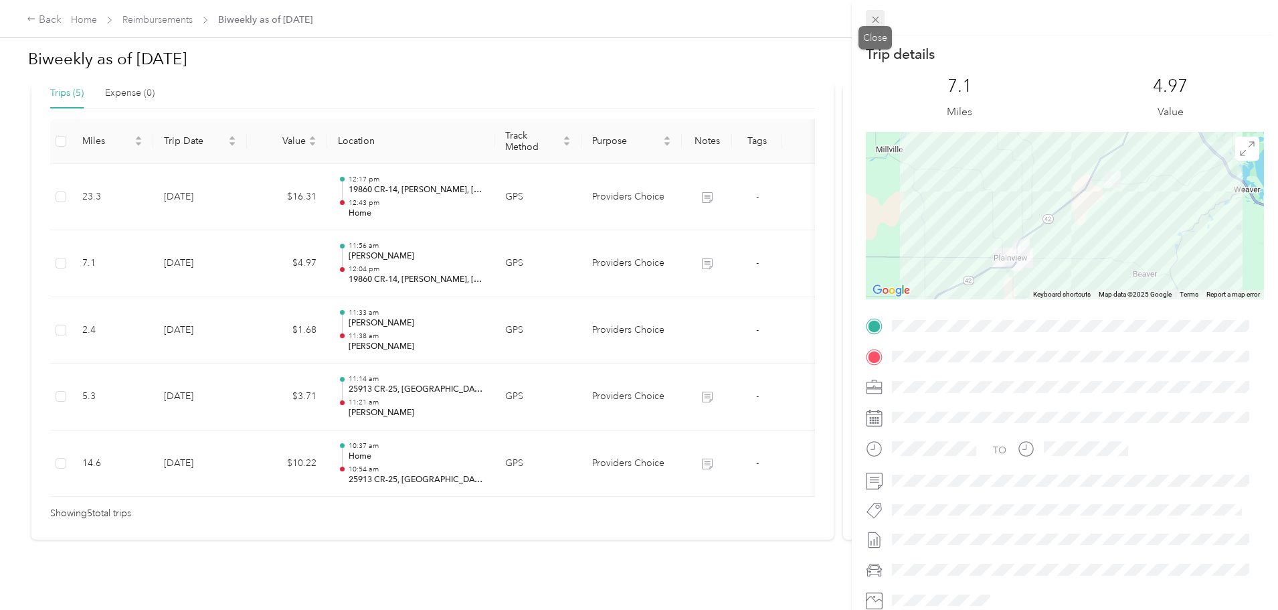
click at [869, 17] on span at bounding box center [875, 19] width 19 height 19
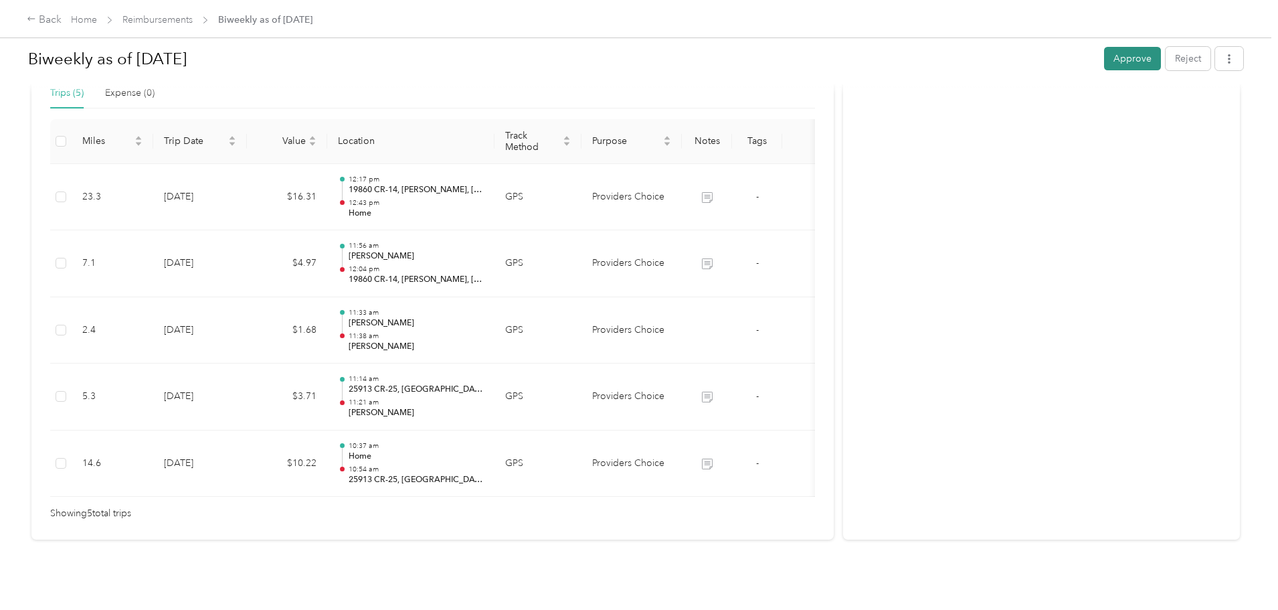
click at [1104, 56] on button "Approve" at bounding box center [1132, 58] width 57 height 23
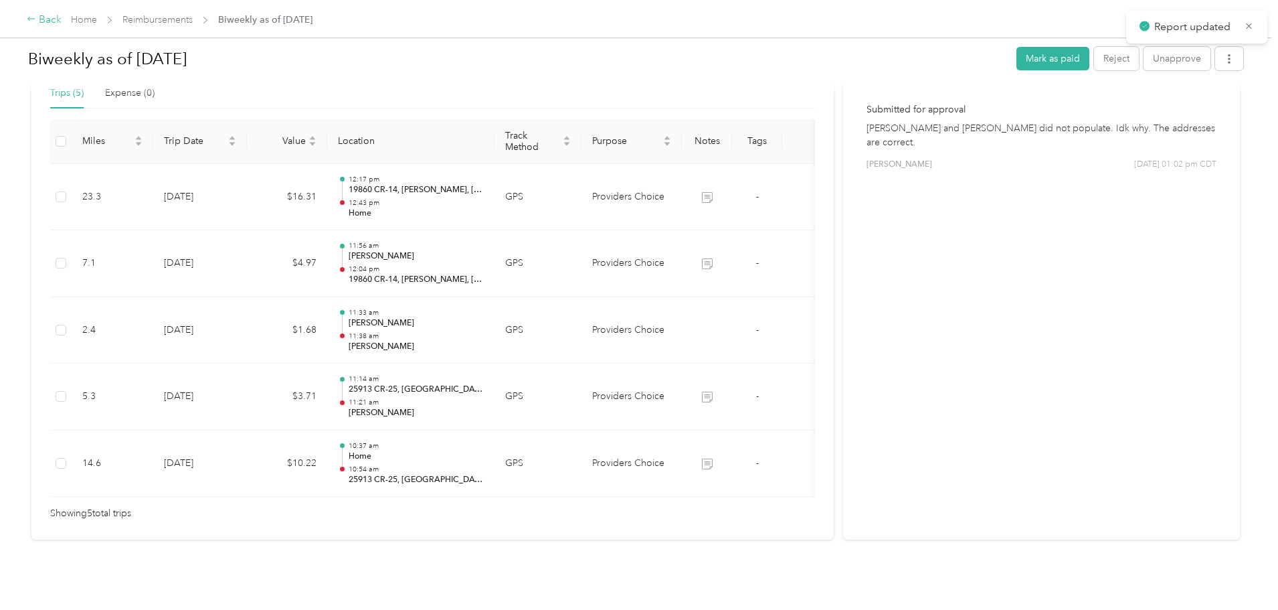
click at [62, 18] on div "Back" at bounding box center [44, 20] width 35 height 16
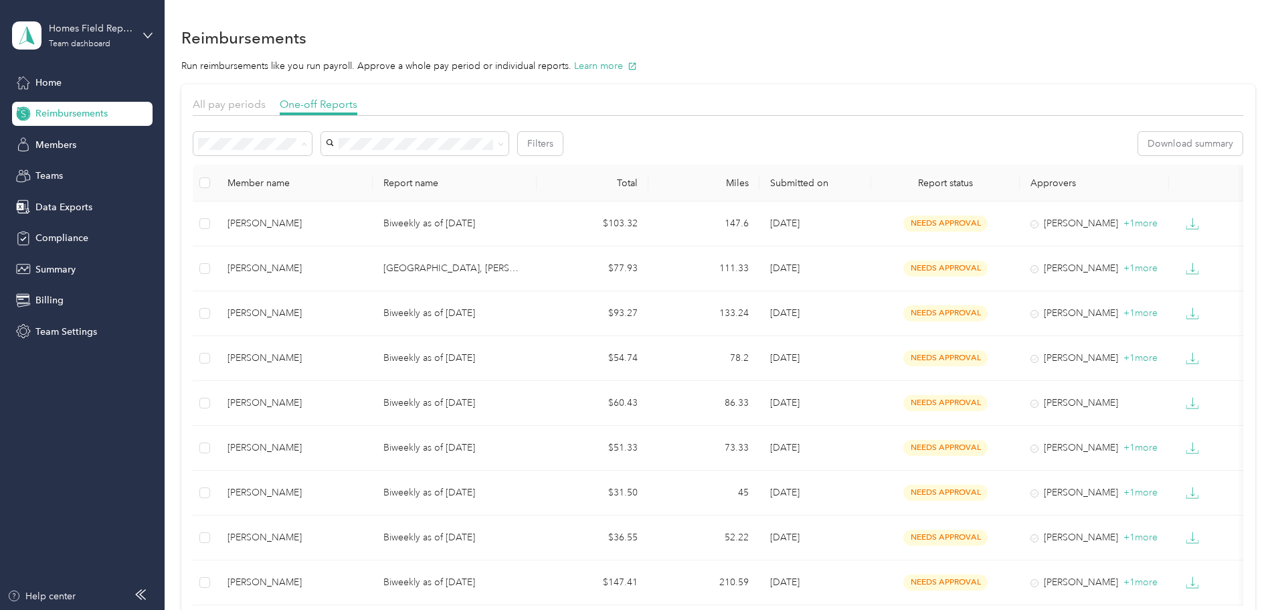
click at [331, 213] on span "Needs payment" at bounding box center [326, 214] width 68 height 11
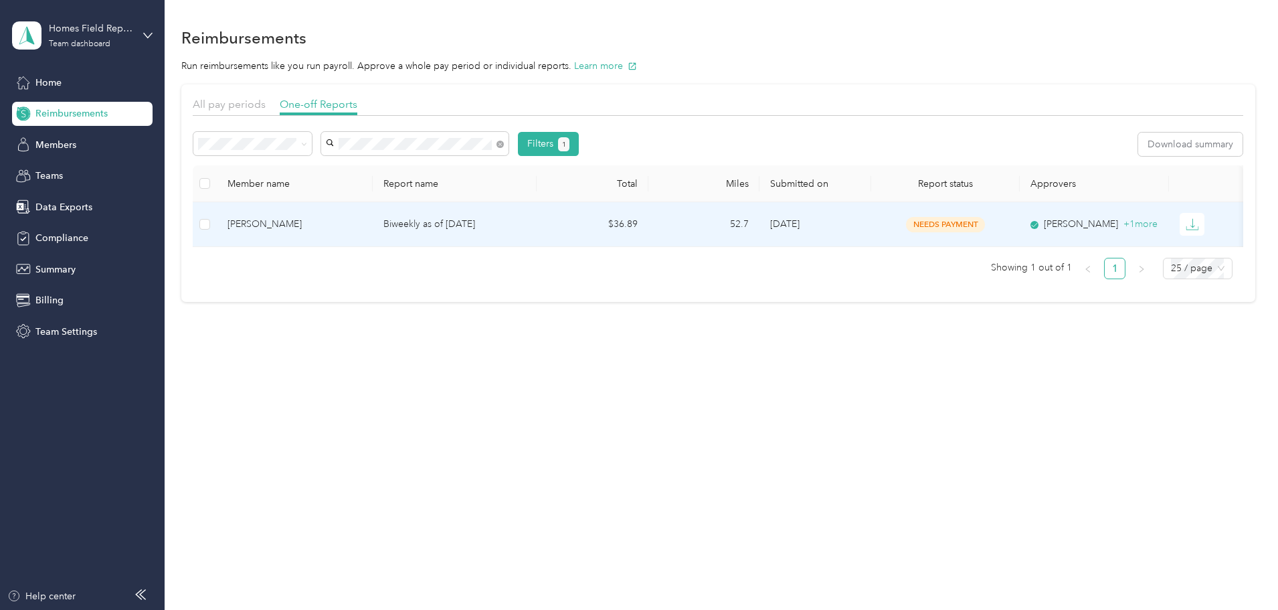
click at [359, 219] on div "[PERSON_NAME]" at bounding box center [295, 224] width 134 height 15
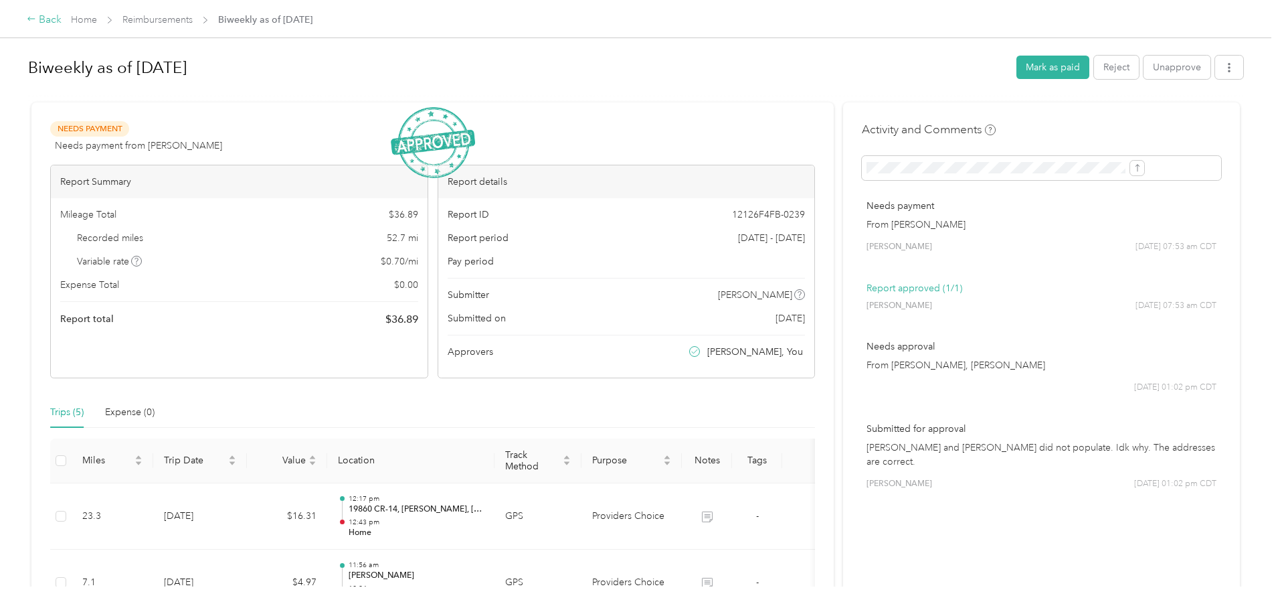
click at [62, 21] on div "Back" at bounding box center [44, 20] width 35 height 16
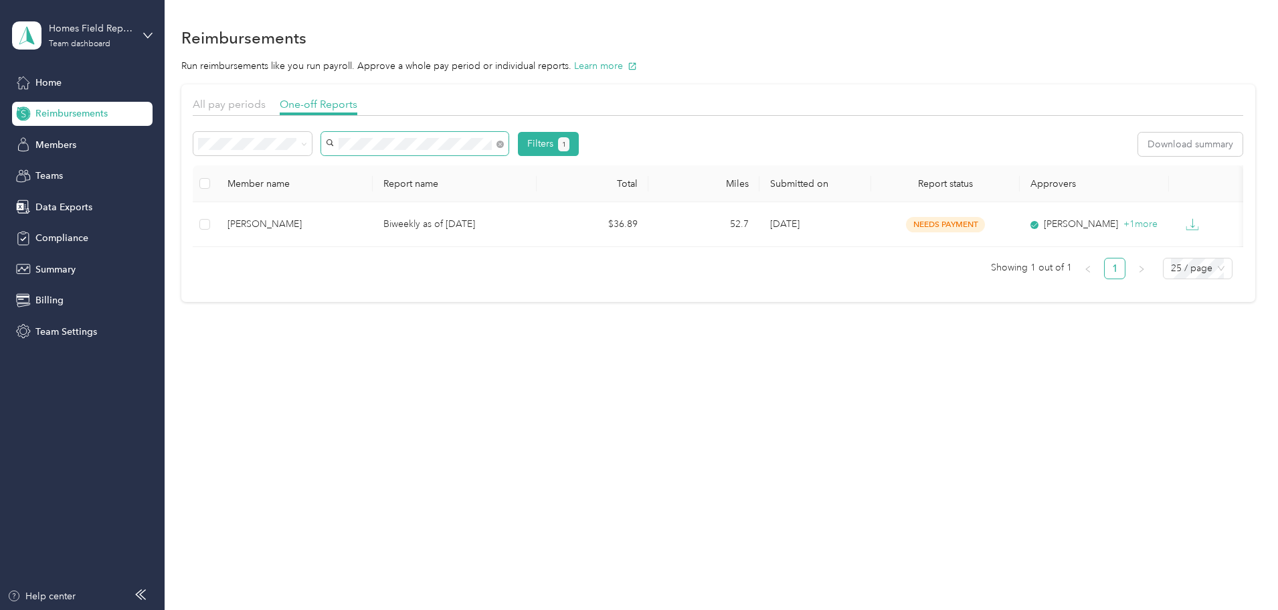
click at [409, 150] on div "Filters 1" at bounding box center [385, 144] width 385 height 24
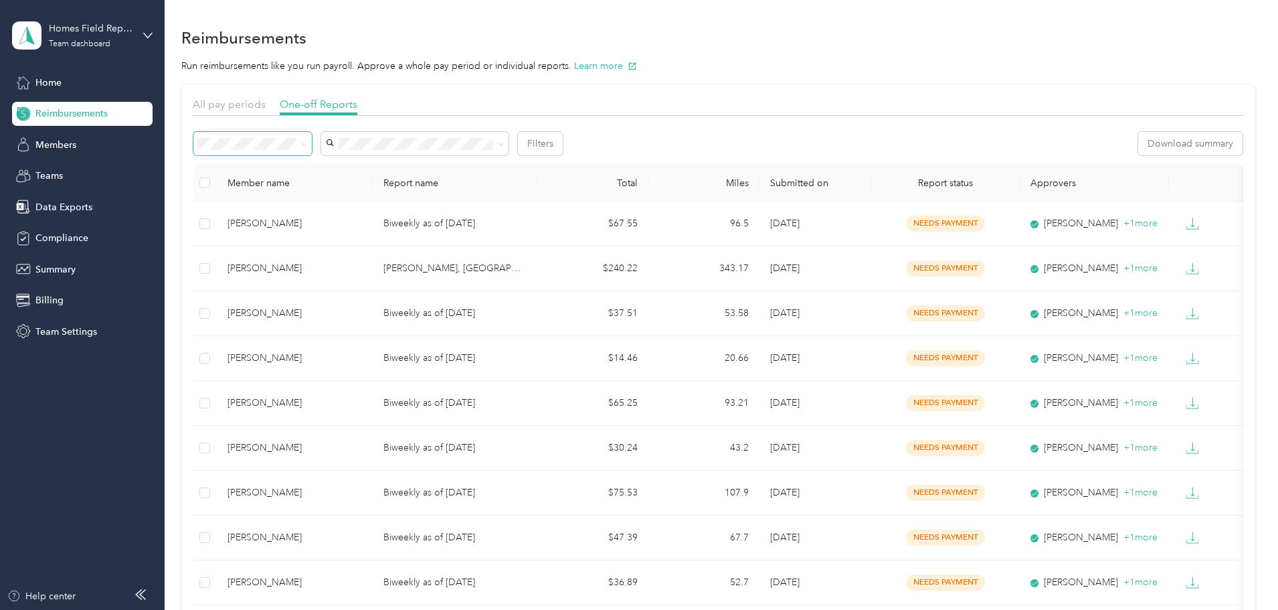
click at [307, 142] on icon at bounding box center [304, 144] width 6 height 6
click at [381, 191] on div "Needs approval" at bounding box center [342, 192] width 100 height 14
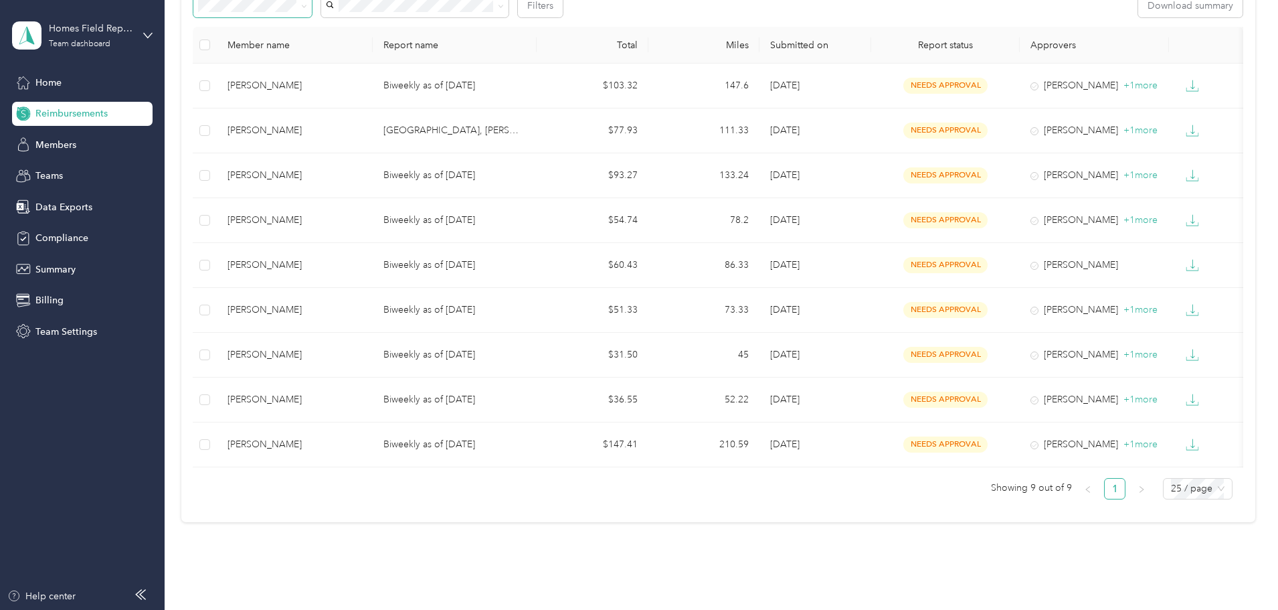
scroll to position [198, 0]
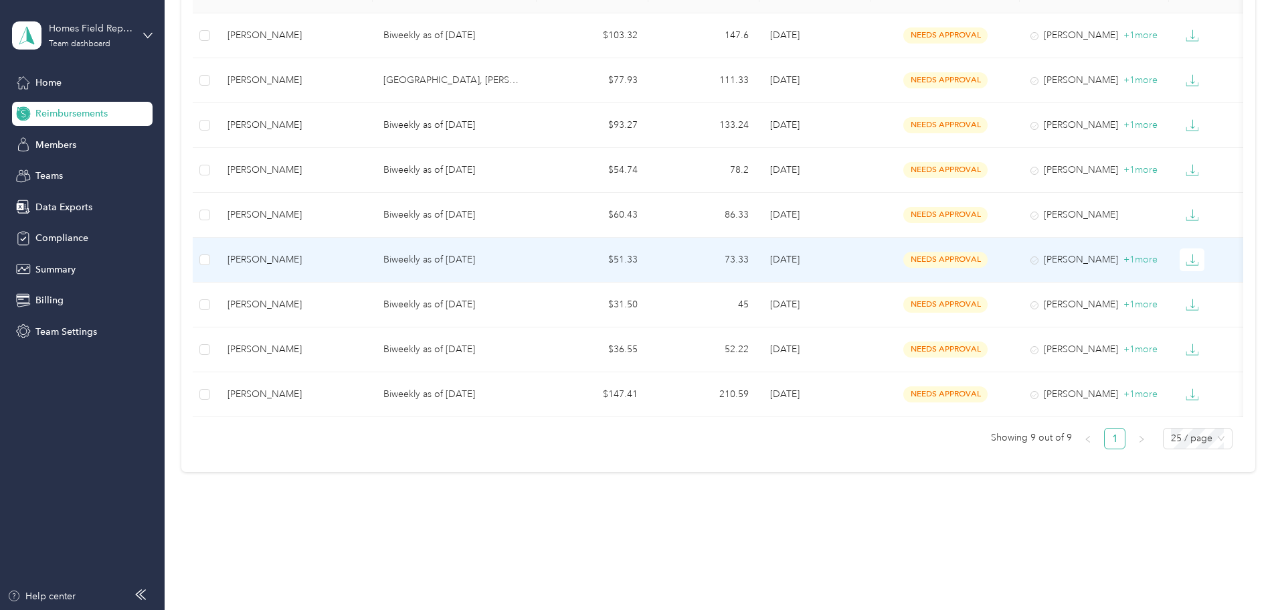
click at [337, 260] on td "[PERSON_NAME]" at bounding box center [295, 260] width 156 height 45
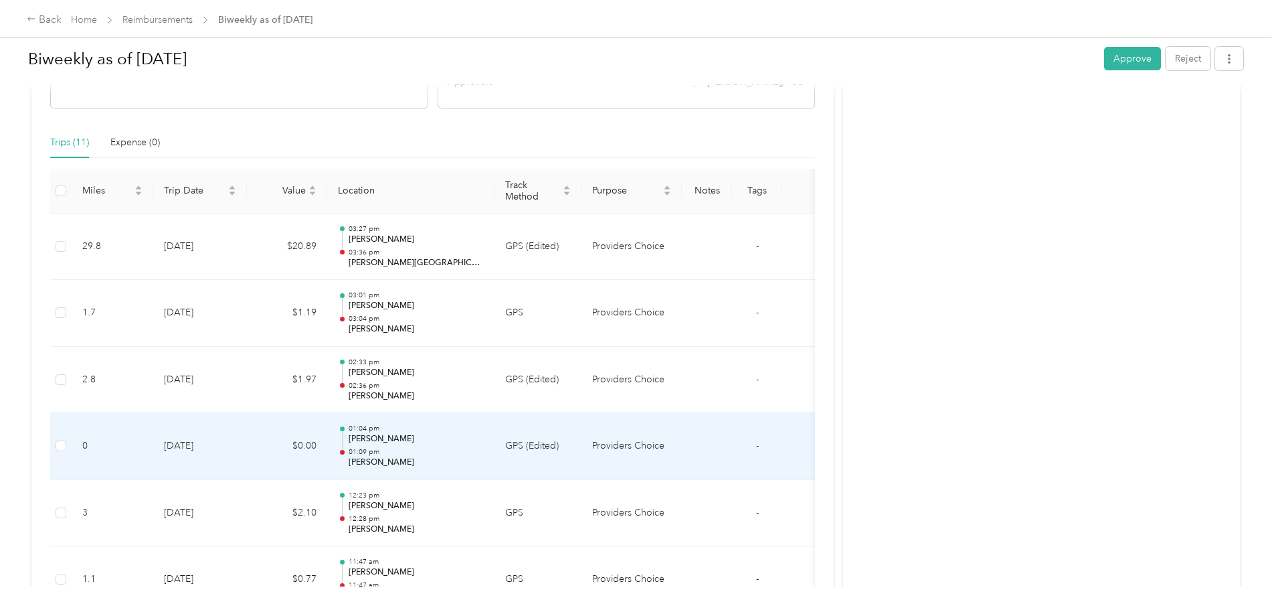
scroll to position [268, 0]
click at [484, 452] on p "01:09 pm" at bounding box center [416, 453] width 135 height 9
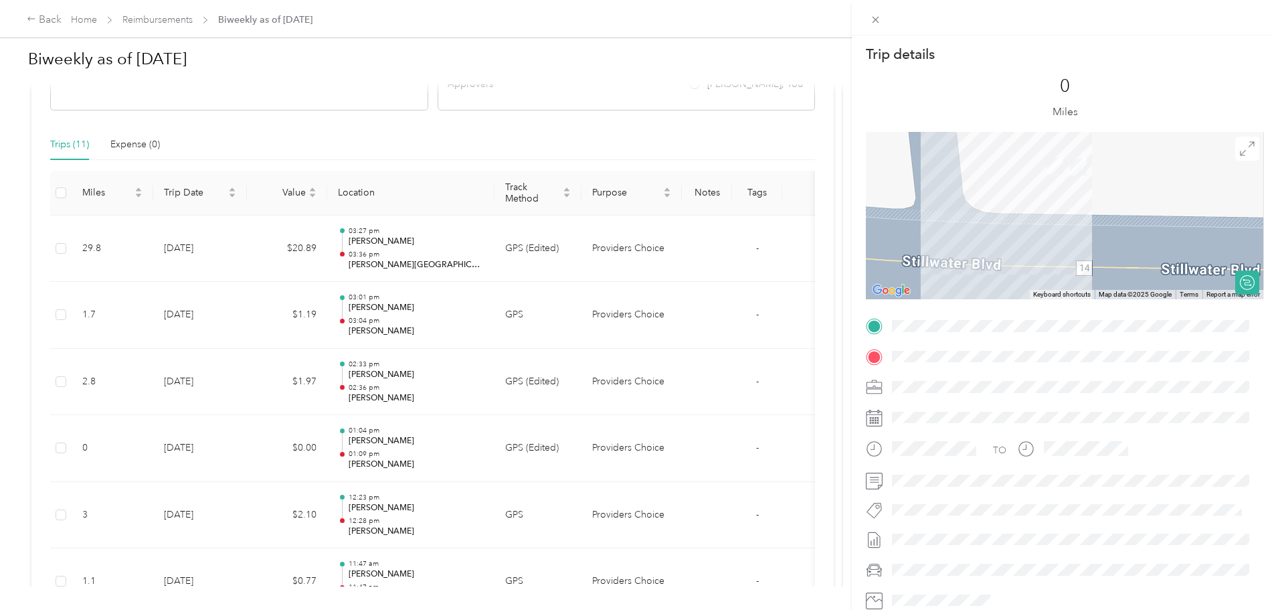
click at [532, 452] on div "Trip details This trip cannot be edited because it is either under review, appr…" at bounding box center [639, 305] width 1278 height 610
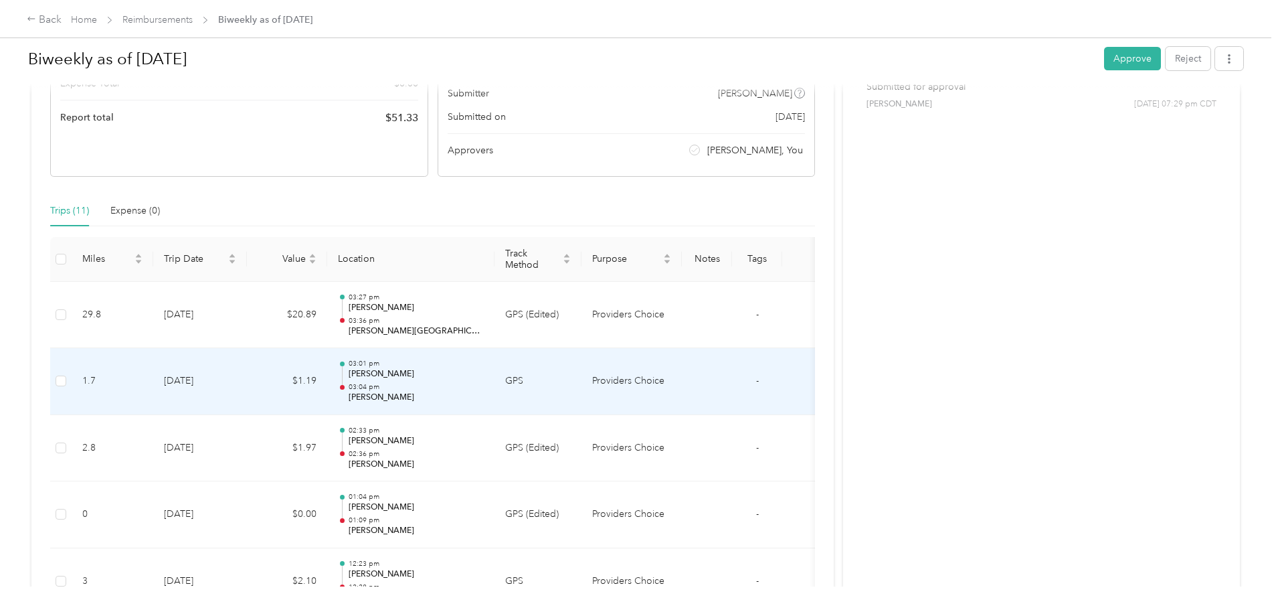
scroll to position [201, 0]
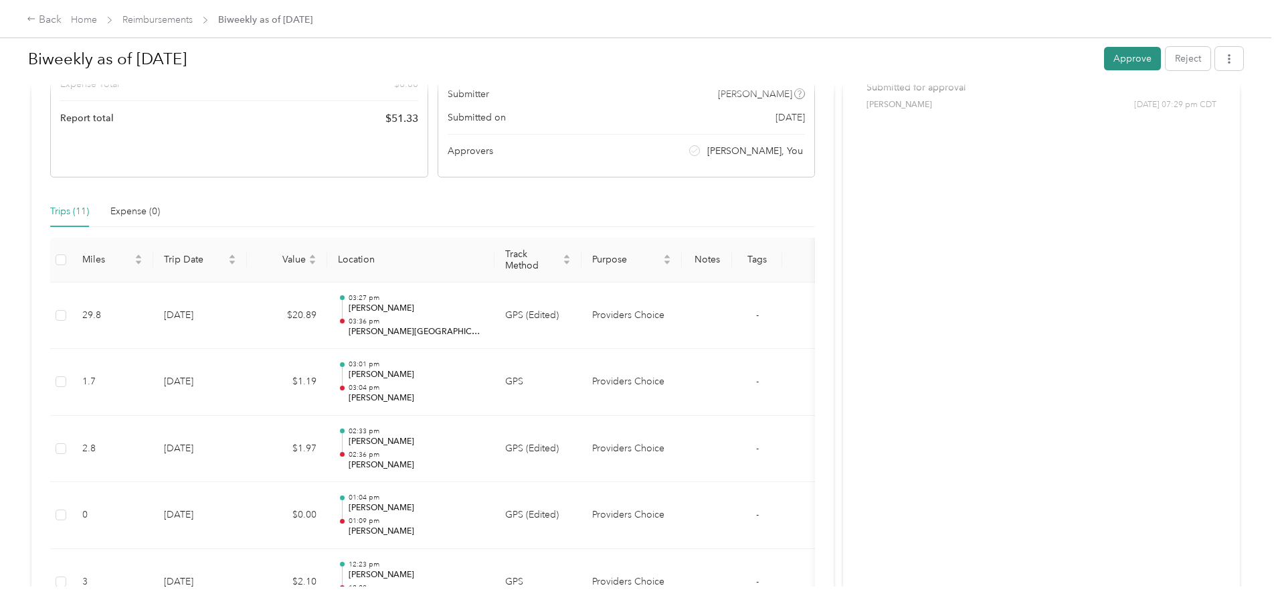
click at [1104, 64] on button "Approve" at bounding box center [1132, 58] width 57 height 23
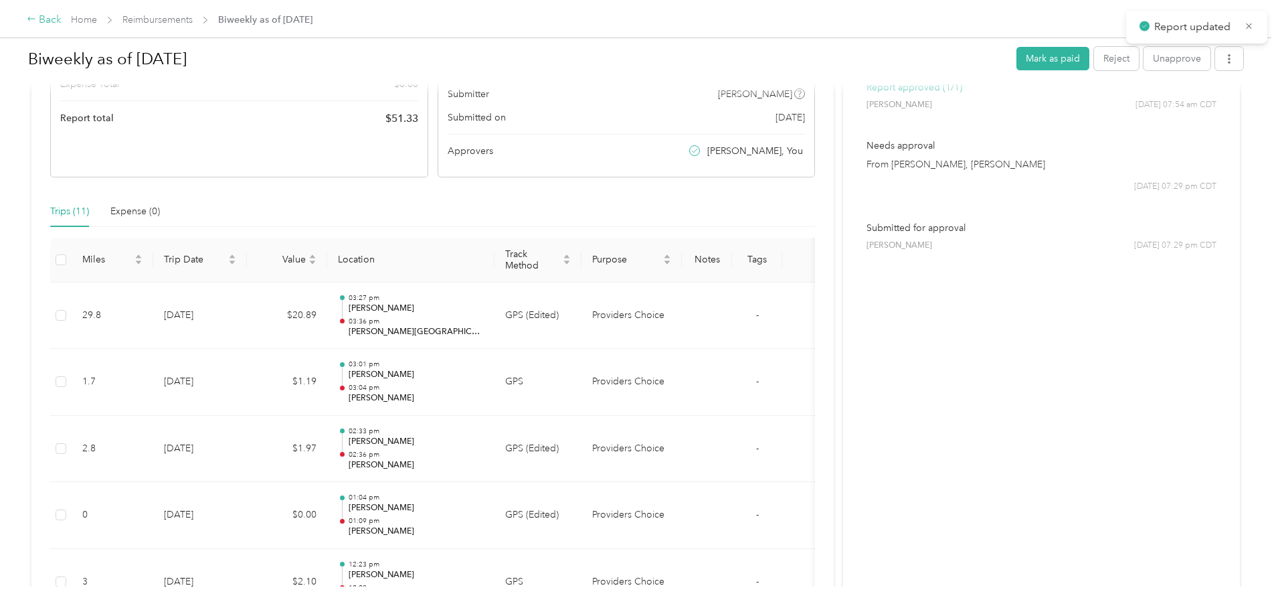
click at [62, 22] on div "Back" at bounding box center [44, 20] width 35 height 16
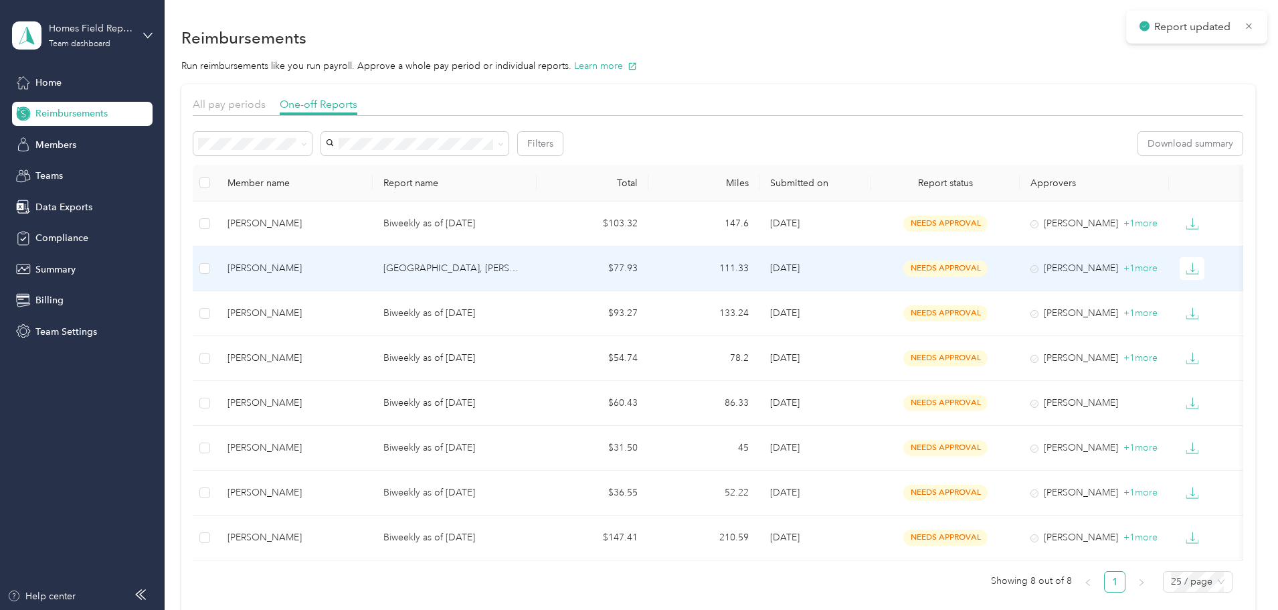
click at [312, 267] on td "[PERSON_NAME]" at bounding box center [295, 268] width 156 height 45
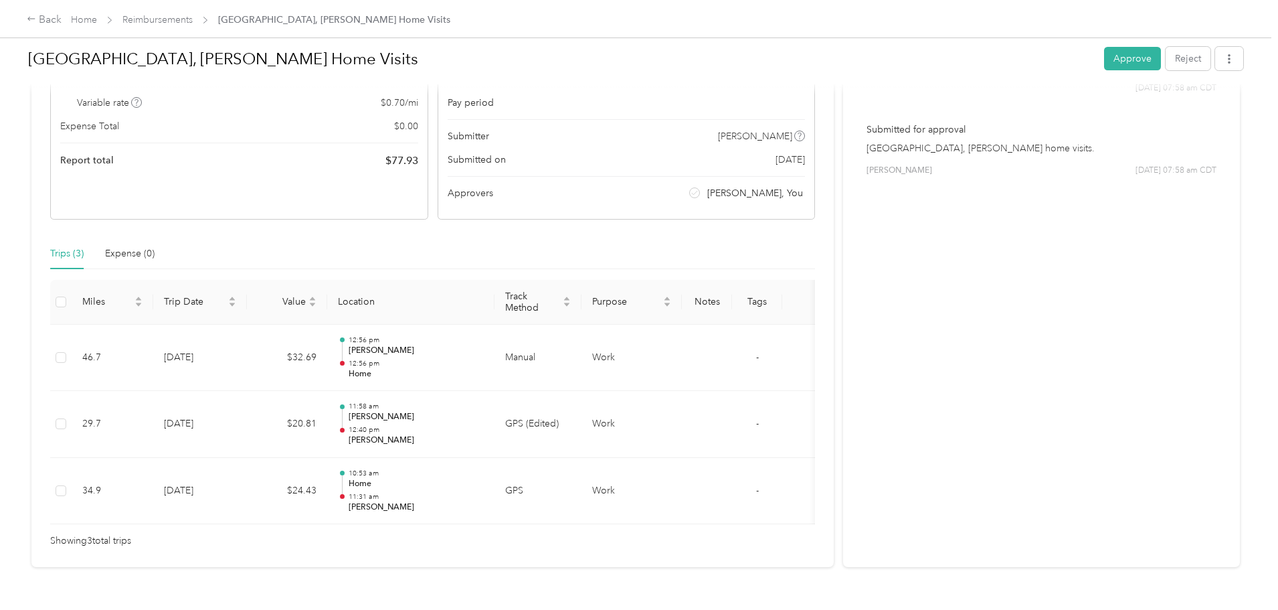
scroll to position [206, 0]
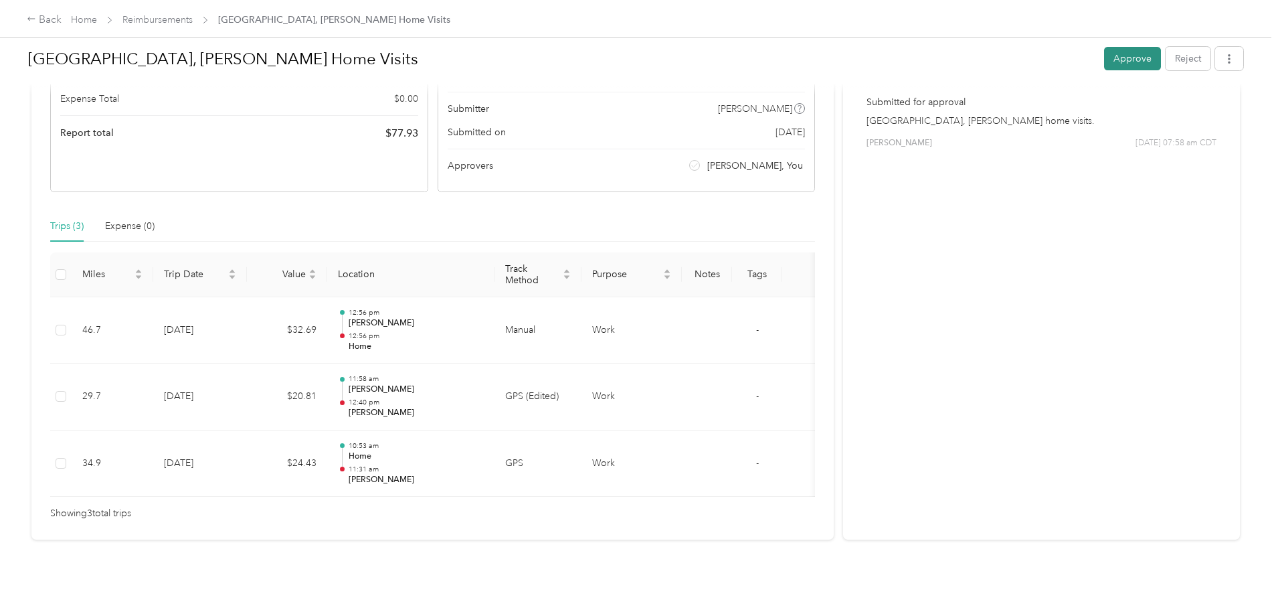
click at [1104, 56] on button "Approve" at bounding box center [1132, 58] width 57 height 23
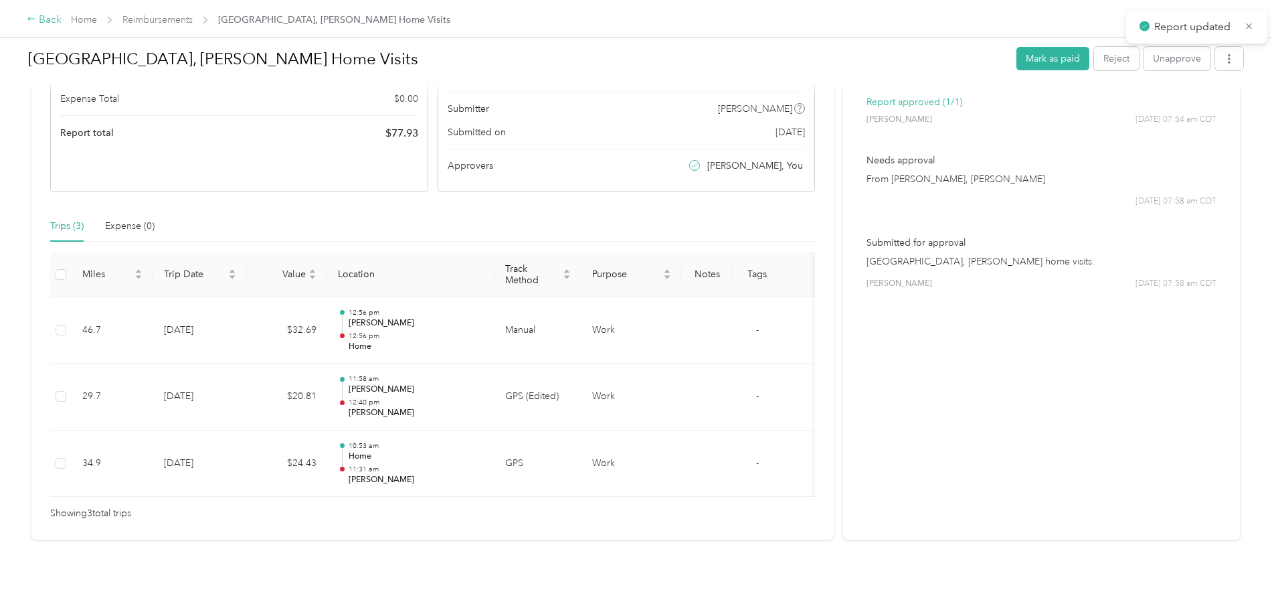
click at [62, 23] on div "Back" at bounding box center [44, 20] width 35 height 16
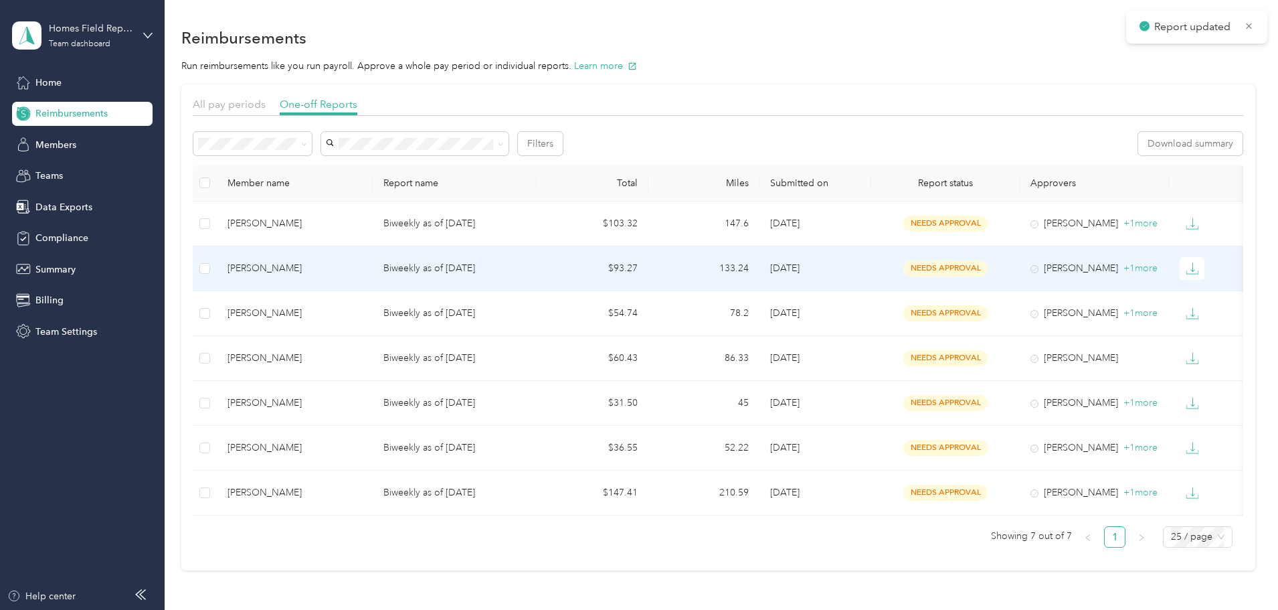
click at [338, 266] on div "[PERSON_NAME]" at bounding box center [295, 268] width 134 height 15
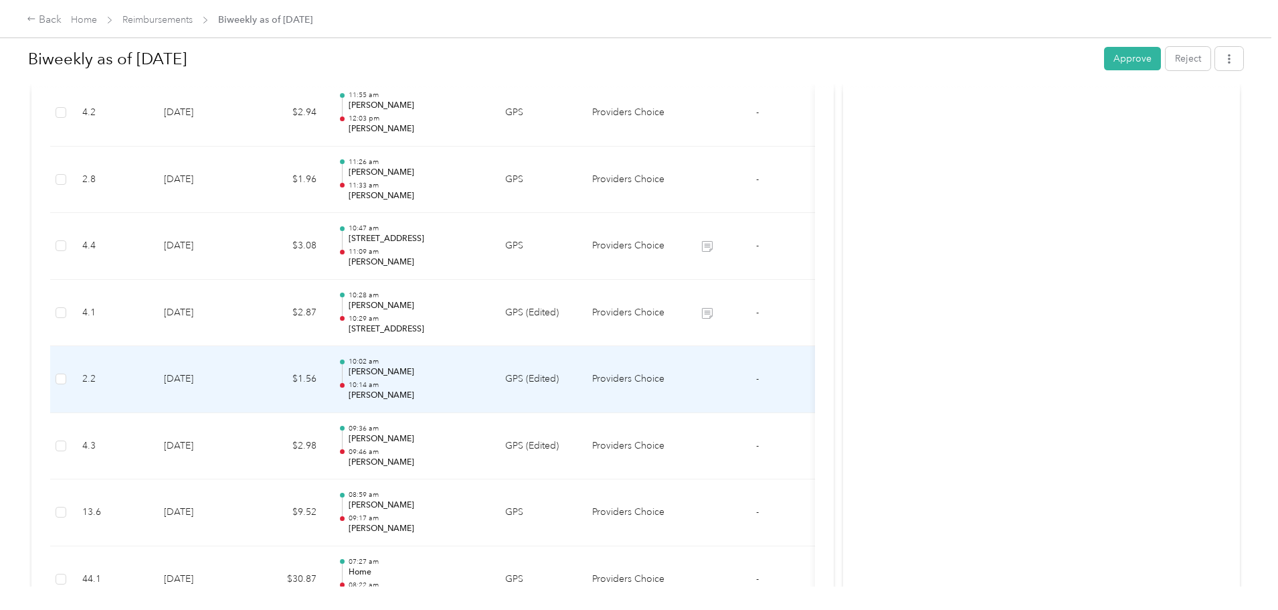
scroll to position [468, 0]
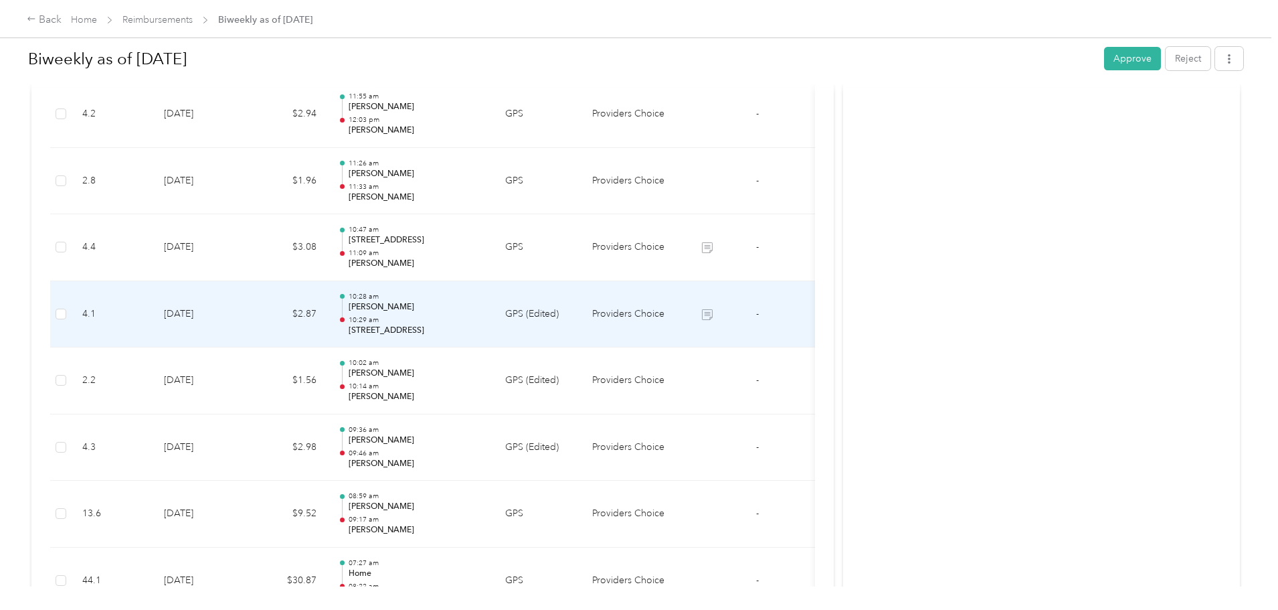
click at [484, 325] on p "[STREET_ADDRESS]" at bounding box center [416, 331] width 135 height 12
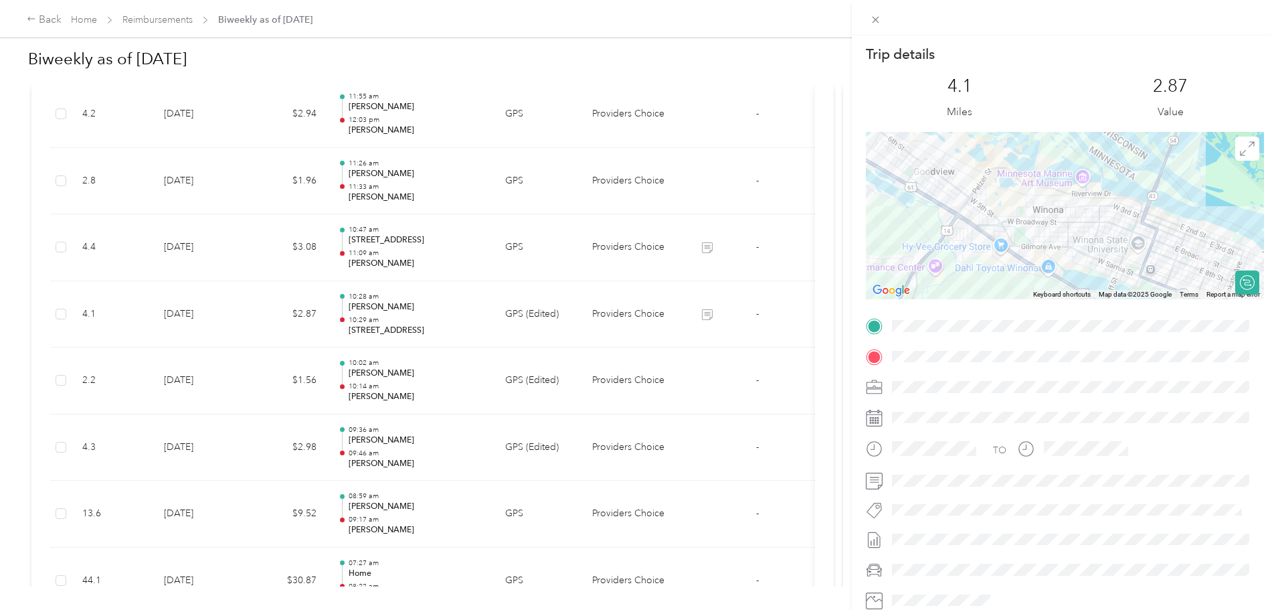
click at [554, 321] on div "Trip details This trip cannot be edited because it is either under review, appr…" at bounding box center [639, 305] width 1278 height 610
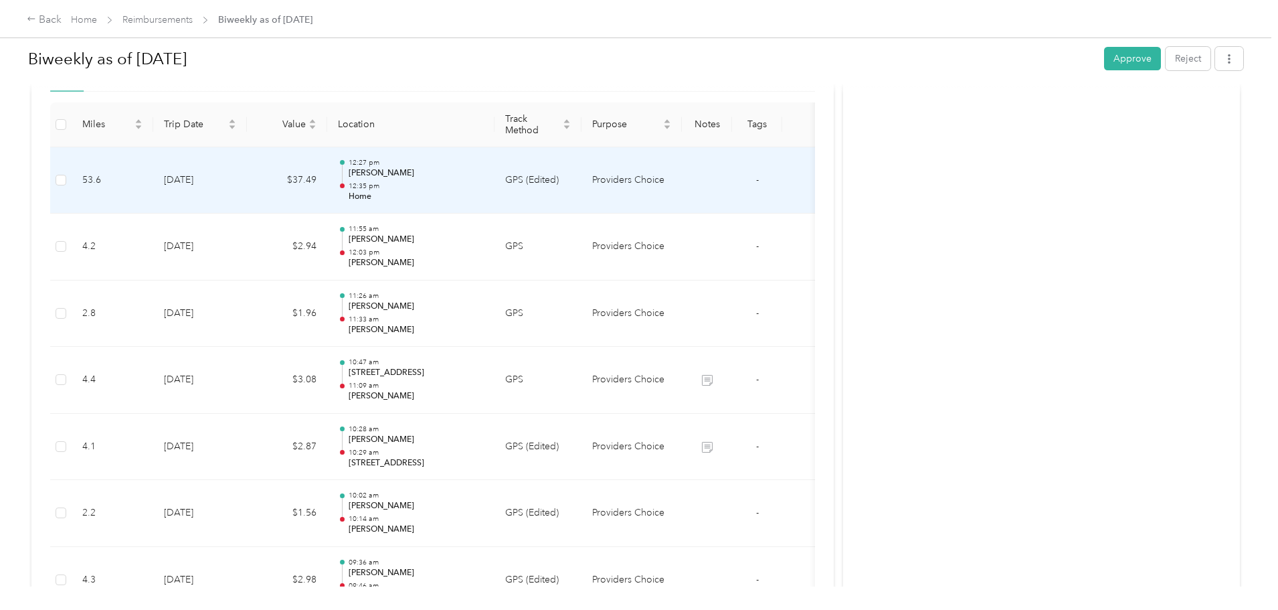
scroll to position [335, 0]
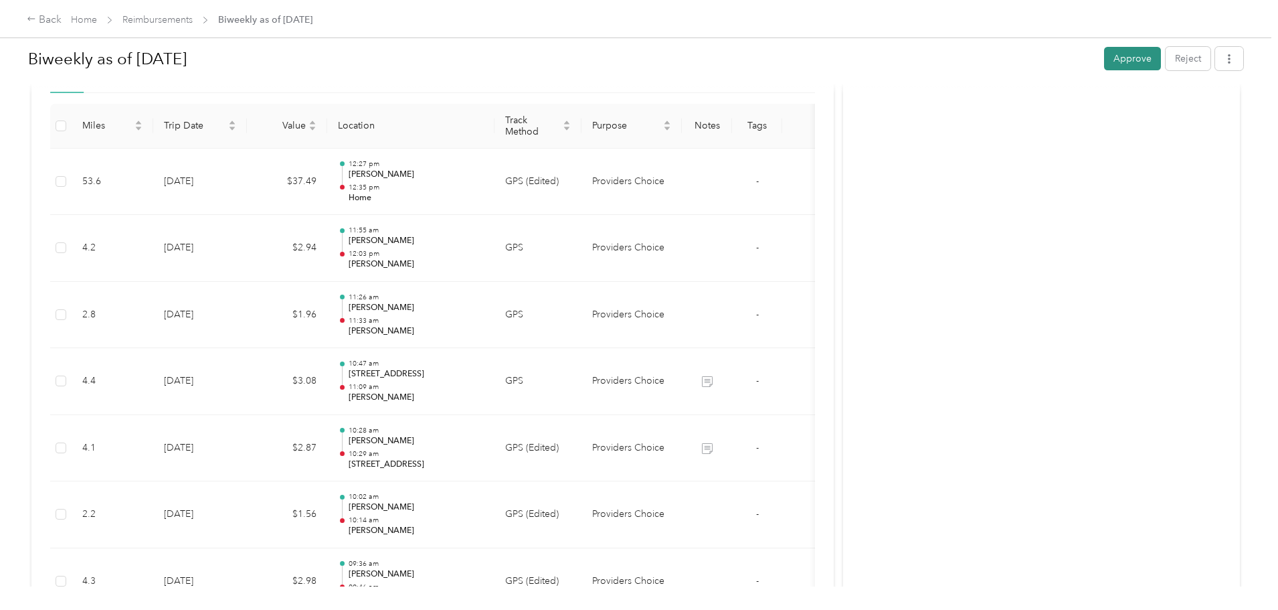
click at [1104, 57] on button "Approve" at bounding box center [1132, 58] width 57 height 23
click at [62, 22] on div "Back" at bounding box center [44, 20] width 35 height 16
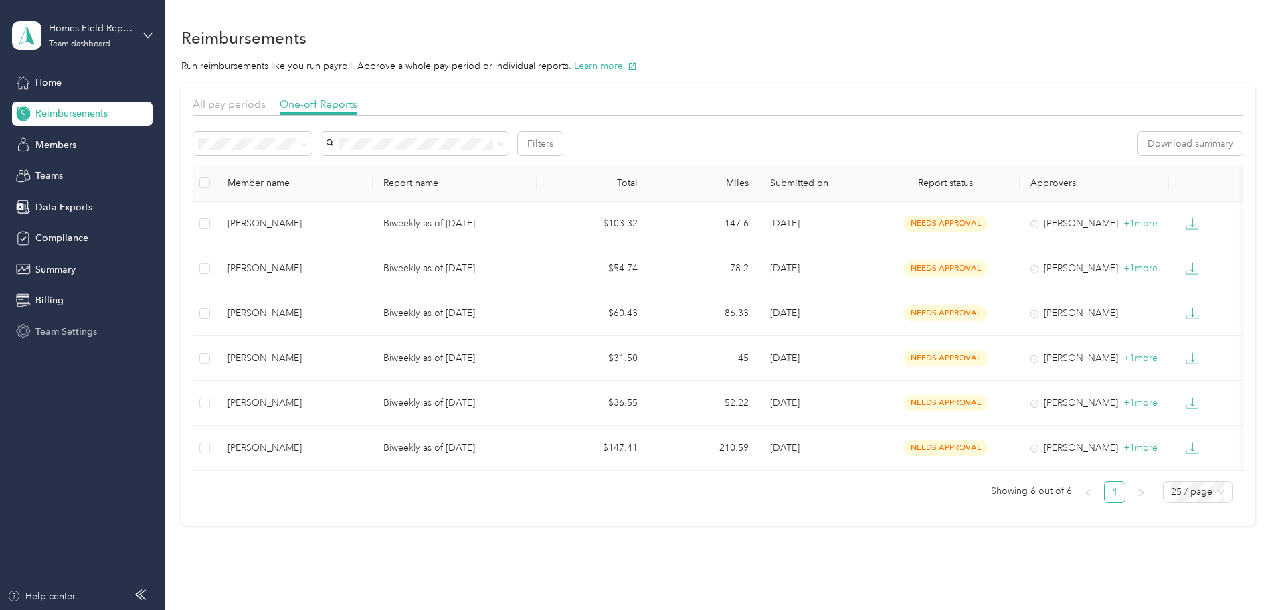
click at [50, 333] on span "Team Settings" at bounding box center [66, 332] width 62 height 14
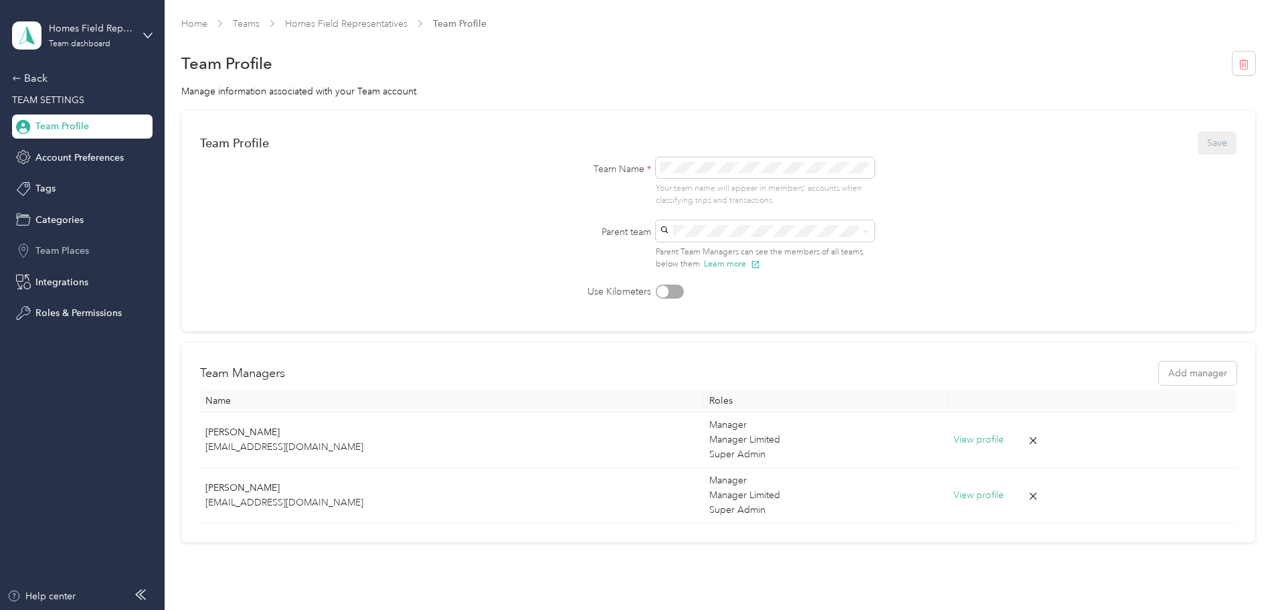
click at [52, 245] on span "Team Places" at bounding box center [62, 251] width 54 height 14
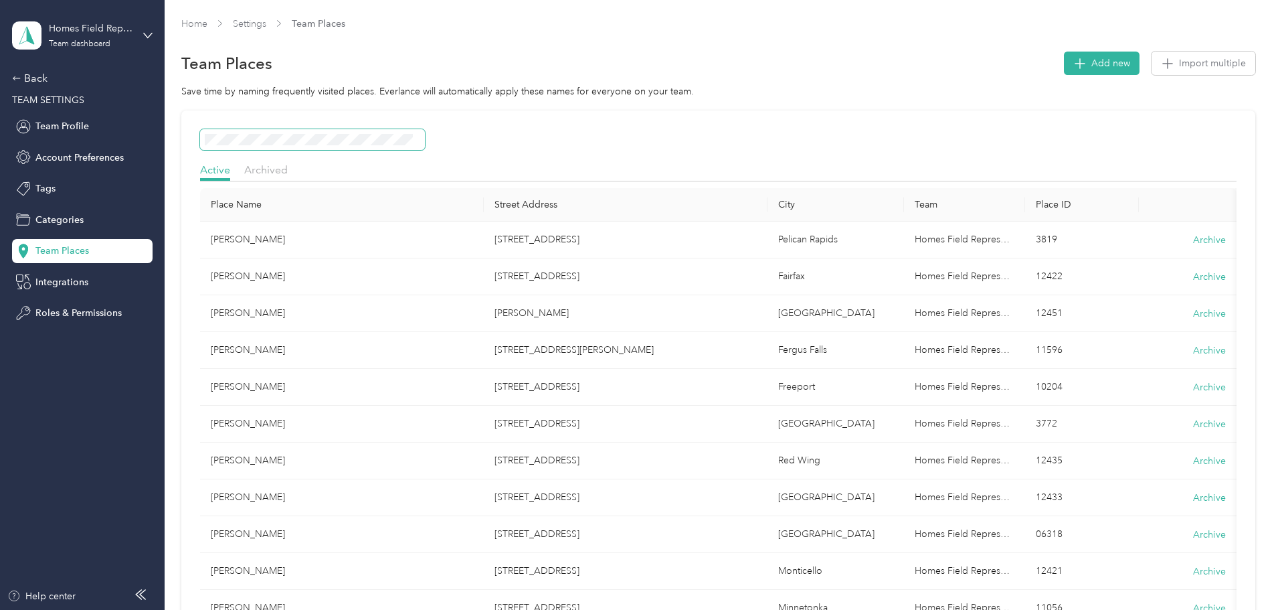
click at [344, 132] on span at bounding box center [312, 139] width 225 height 21
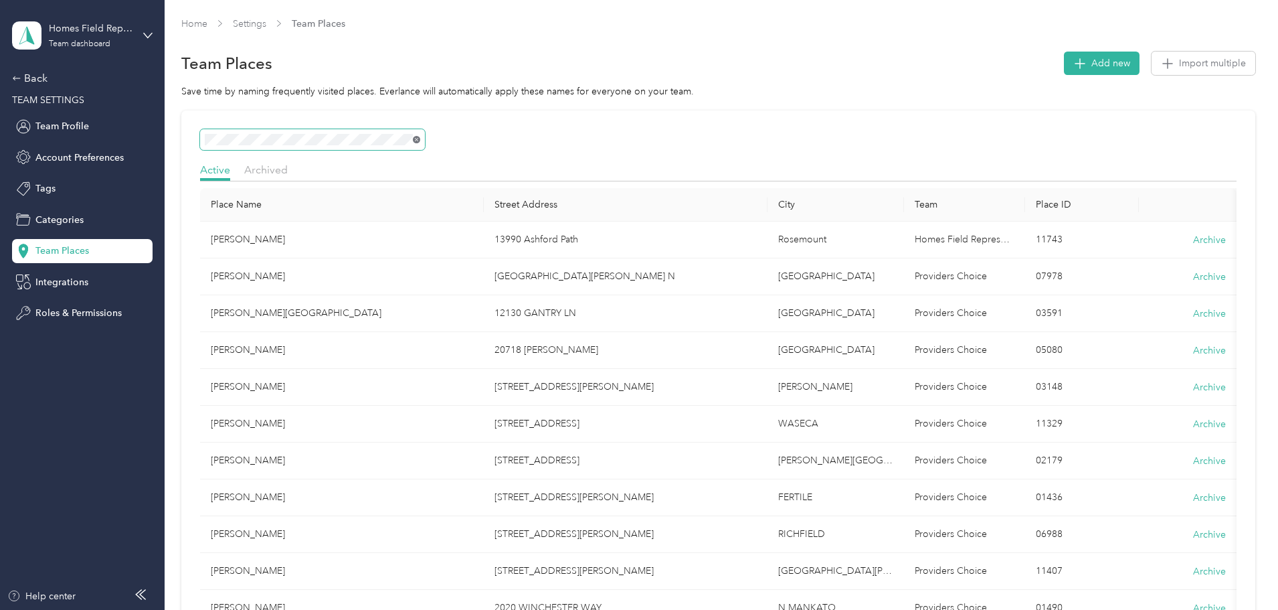
click at [420, 139] on icon at bounding box center [417, 140] width 6 height 6
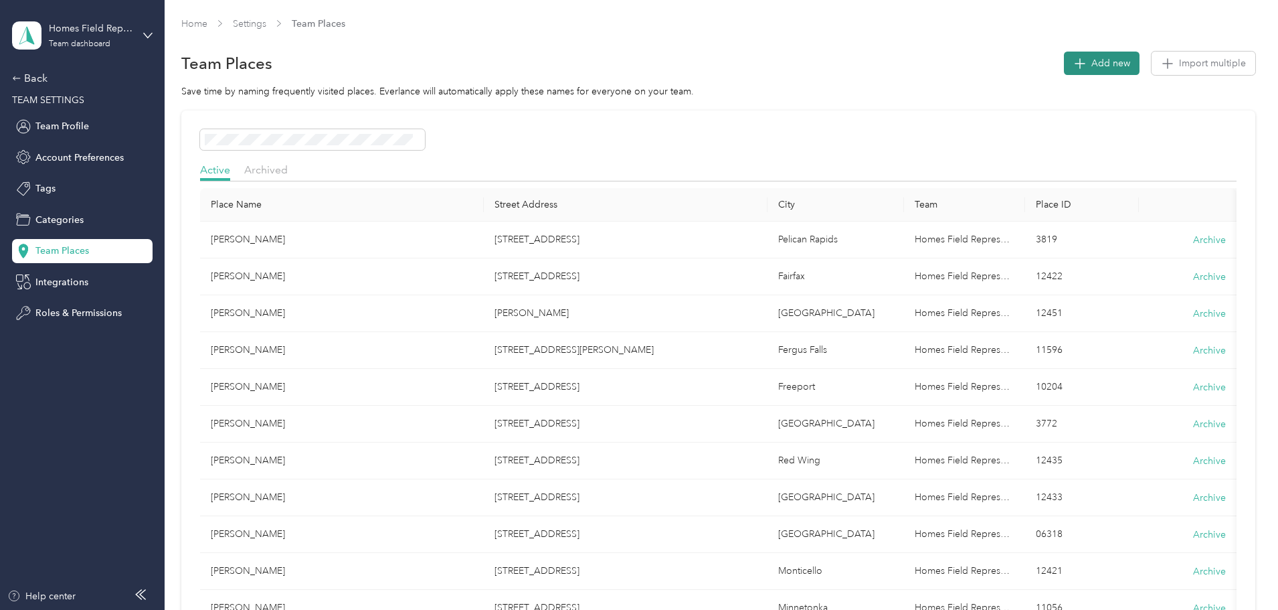
click at [1091, 62] on span "Add new" at bounding box center [1110, 63] width 39 height 14
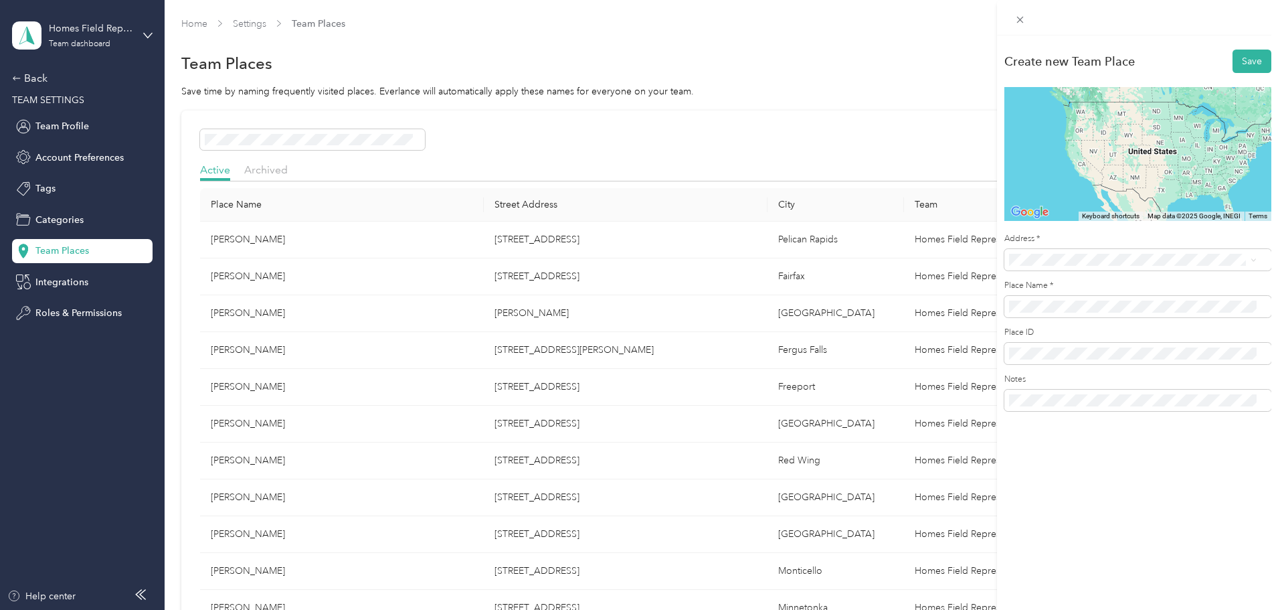
click at [418, 137] on div "Create new Team Place Save ← Move left → Move right ↑ Move up ↓ Move down + Zoo…" at bounding box center [639, 305] width 1278 height 610
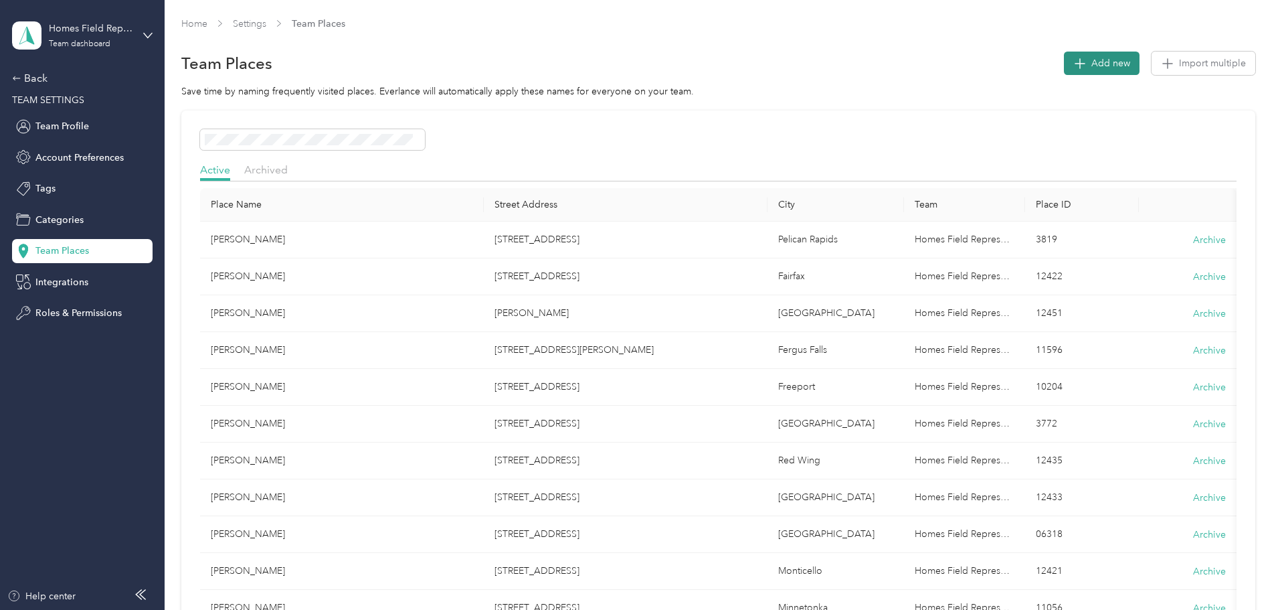
click at [1091, 64] on span "Add new" at bounding box center [1110, 63] width 39 height 14
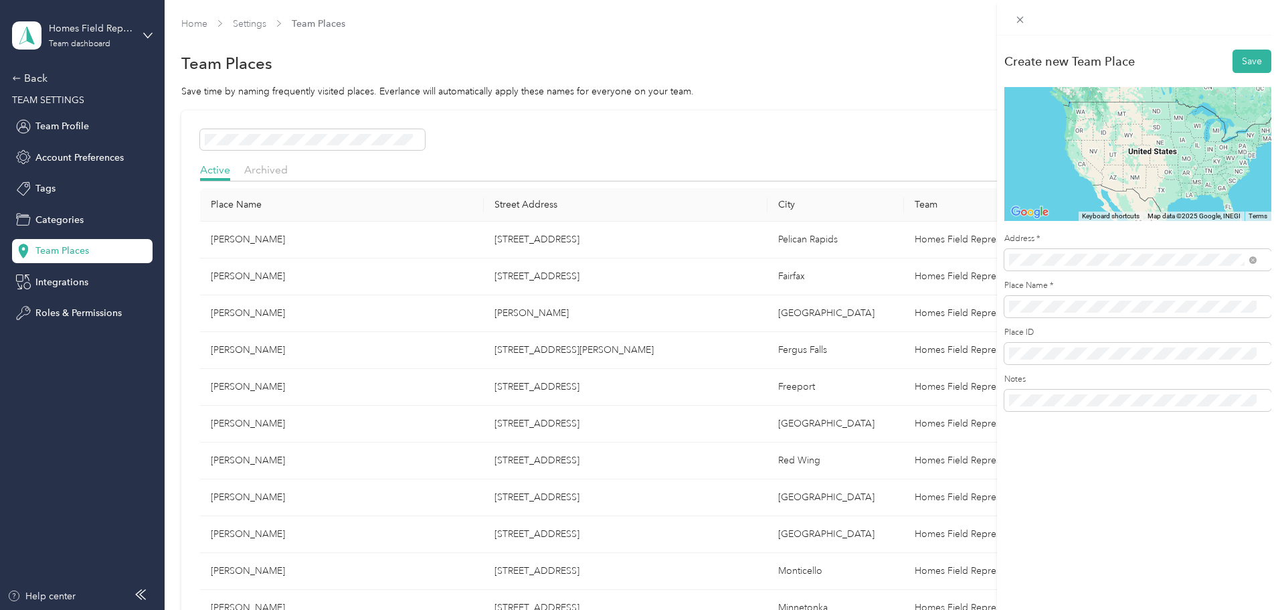
click at [1075, 323] on li "[STREET_ADDRESS][US_STATE]" at bounding box center [1132, 308] width 257 height 27
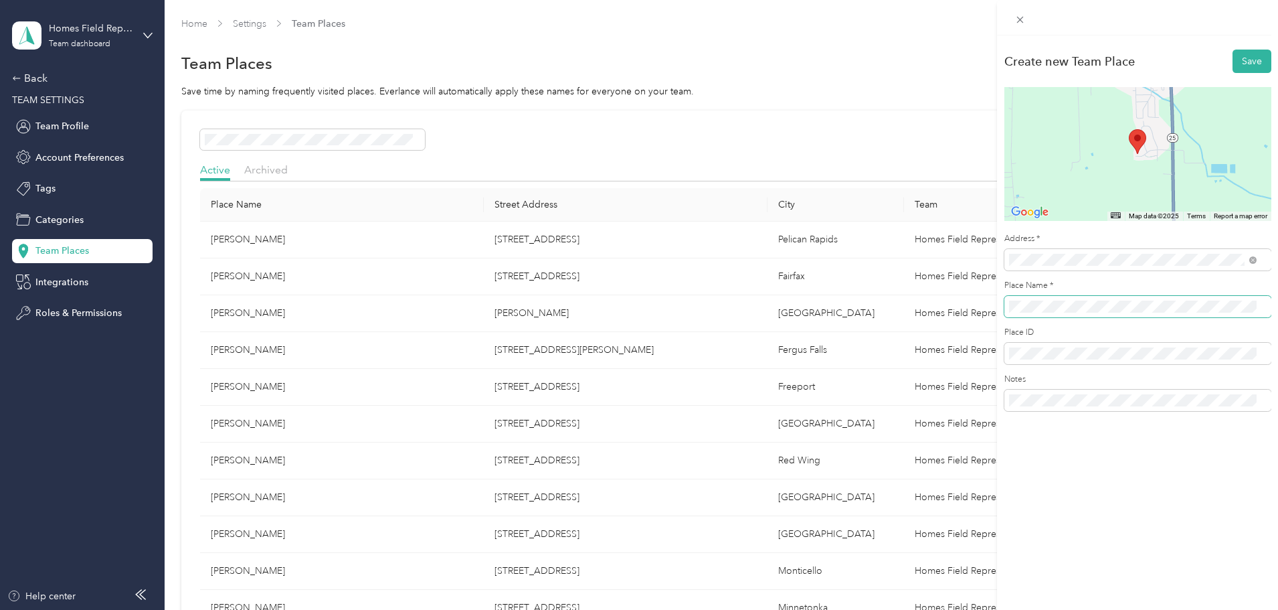
click at [1008, 310] on span at bounding box center [1137, 306] width 267 height 21
click at [1258, 57] on button "Save" at bounding box center [1252, 61] width 39 height 23
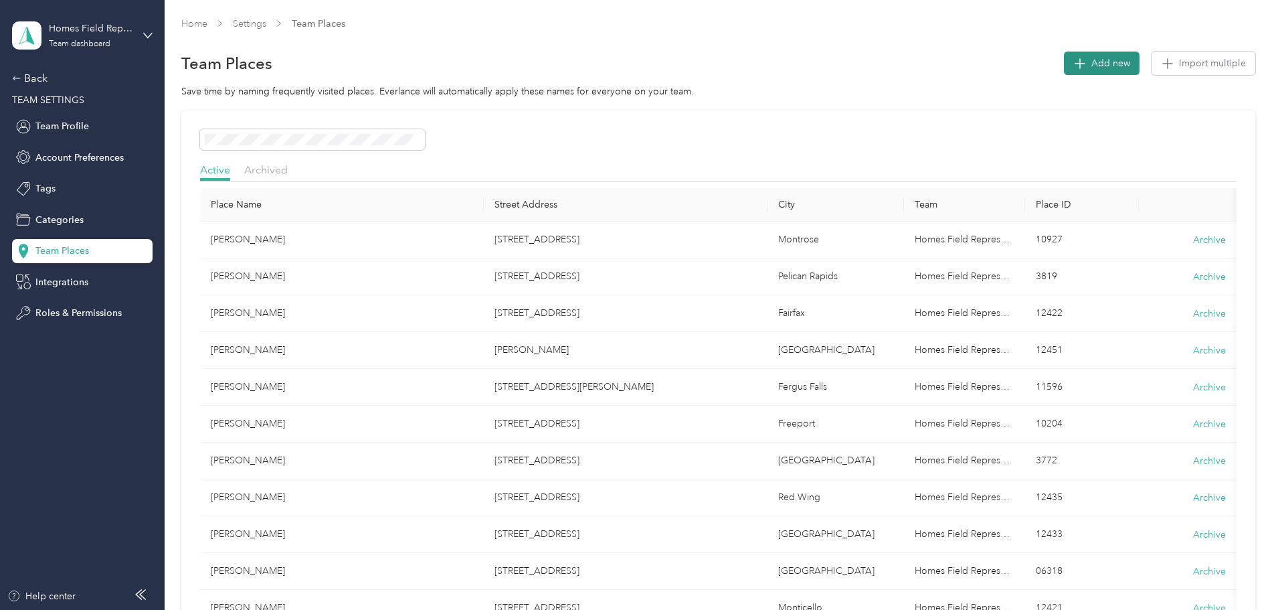
click at [1091, 64] on span "Add new" at bounding box center [1110, 63] width 39 height 14
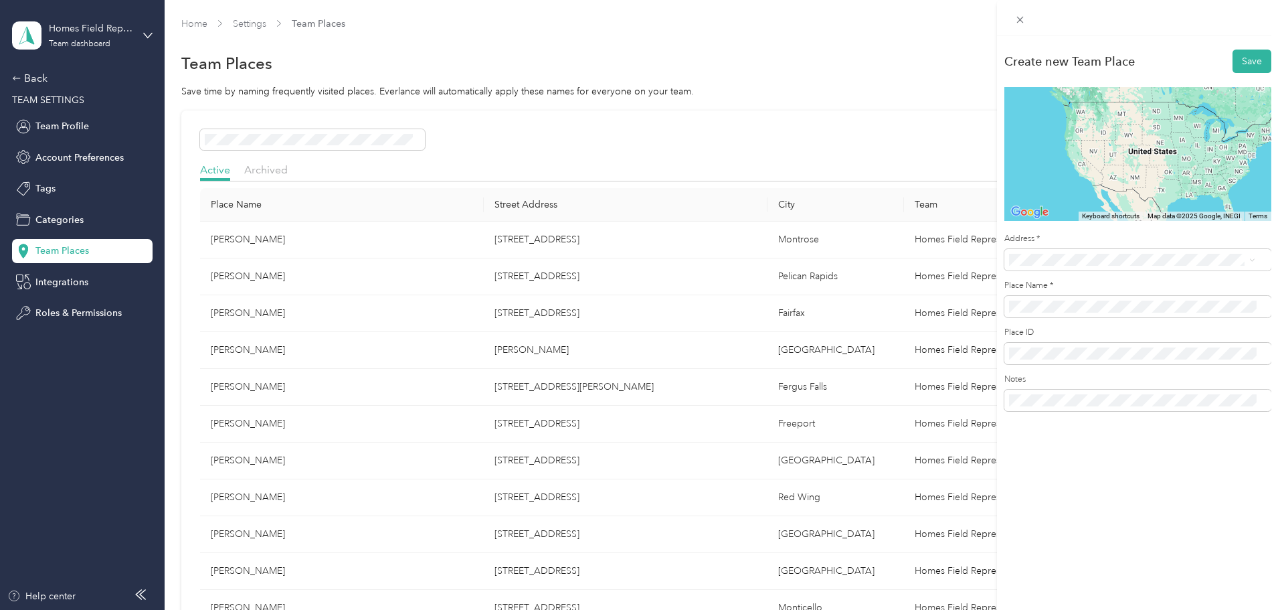
click at [1086, 314] on span "[STREET_ADDRESS][US_STATE]" at bounding box center [1101, 308] width 134 height 12
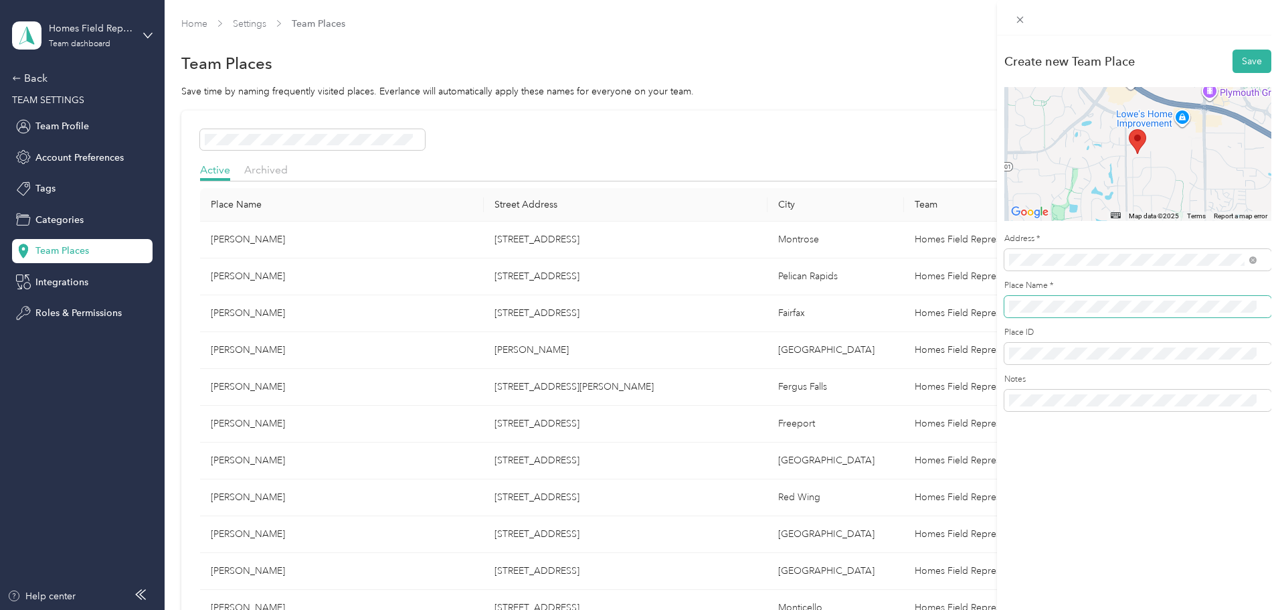
click at [1002, 309] on div "Create new Team Place Save ← Move left → Move right ↑ Move up ↓ Move down + Zoo…" at bounding box center [1137, 233] width 281 height 396
click at [1249, 70] on button "Save" at bounding box center [1252, 61] width 39 height 23
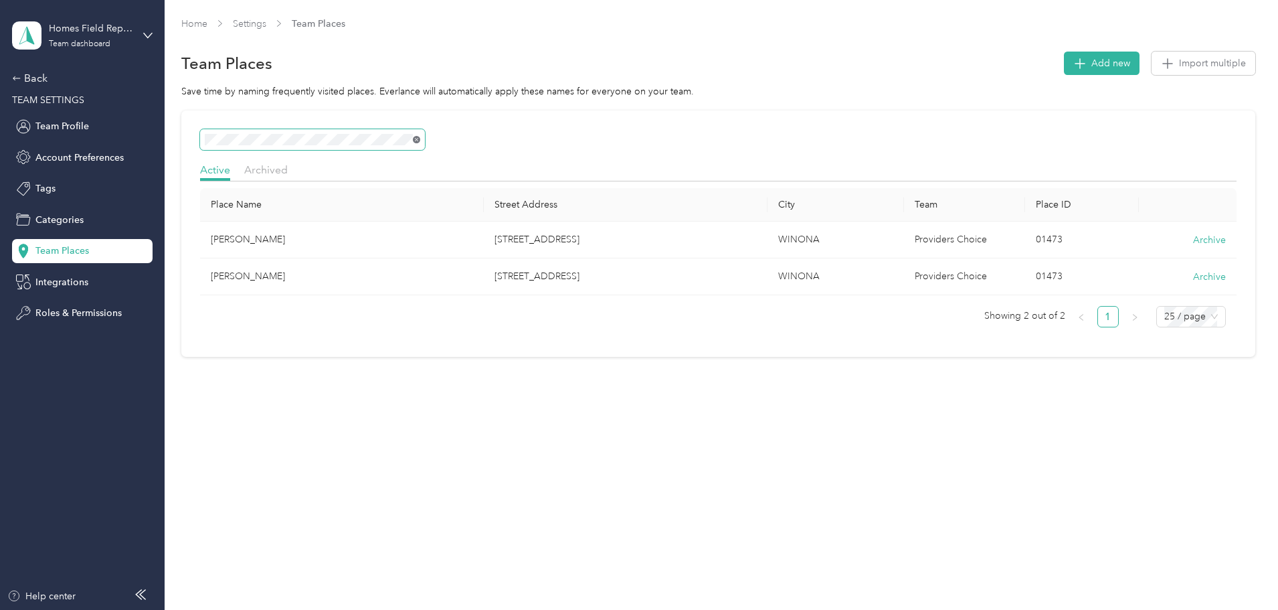
click at [420, 141] on icon at bounding box center [417, 140] width 6 height 6
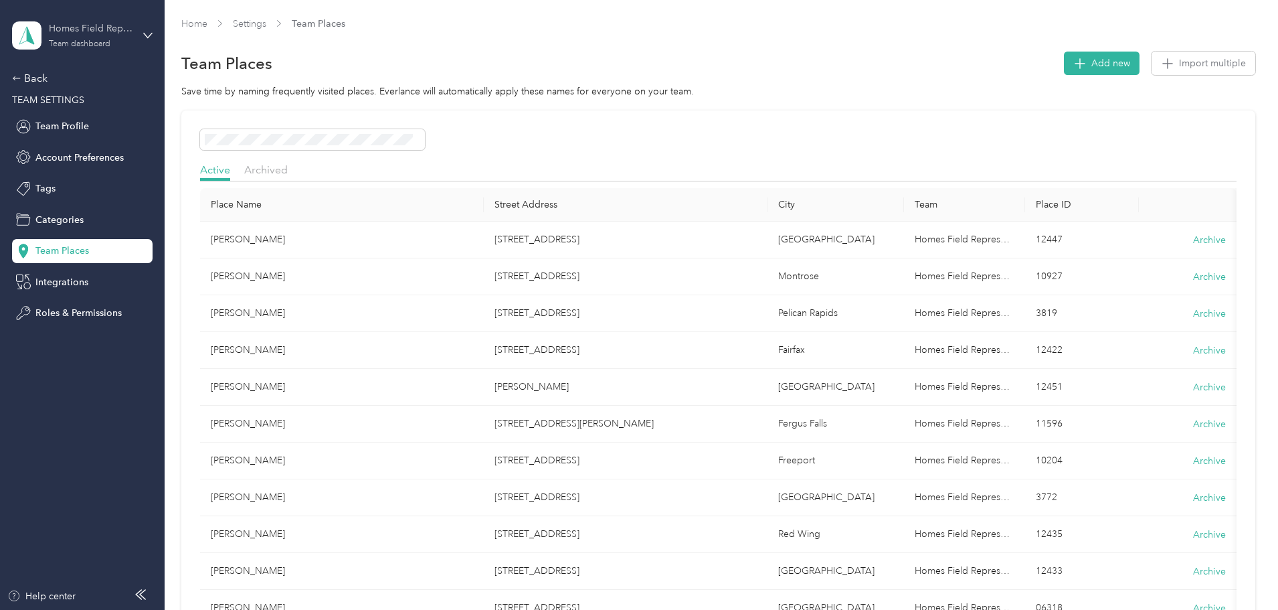
click at [73, 33] on div "Homes Field Representatives" at bounding box center [91, 28] width 84 height 14
click at [70, 173] on div "Log out" at bounding box center [50, 171] width 52 height 14
